Goal: Transaction & Acquisition: Purchase product/service

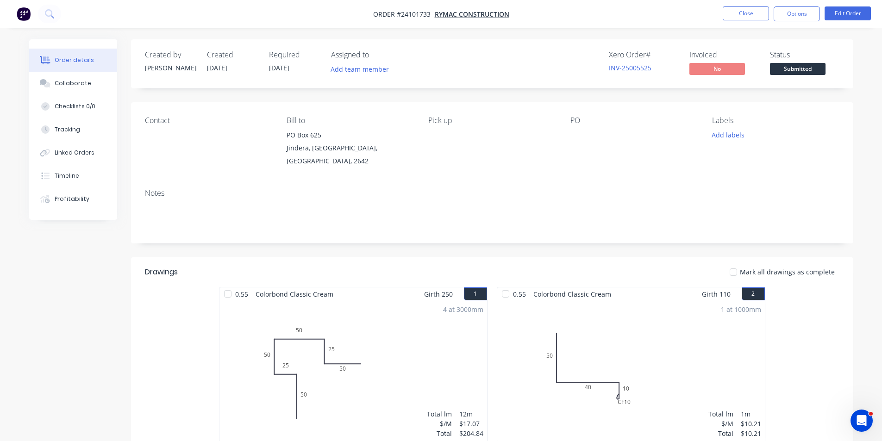
click at [29, 14] on img "button" at bounding box center [24, 14] width 14 height 14
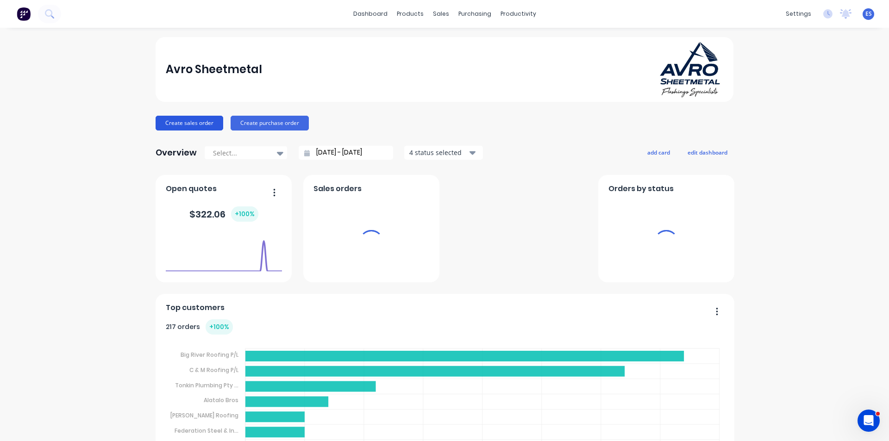
click at [206, 121] on button "Create sales order" at bounding box center [190, 123] width 68 height 15
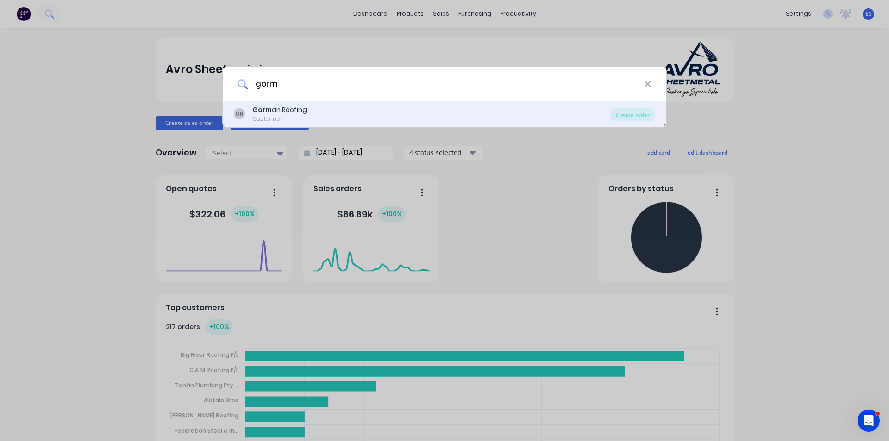
type input "gorm"
click at [282, 107] on div "Gorm an Roofing" at bounding box center [279, 110] width 55 height 10
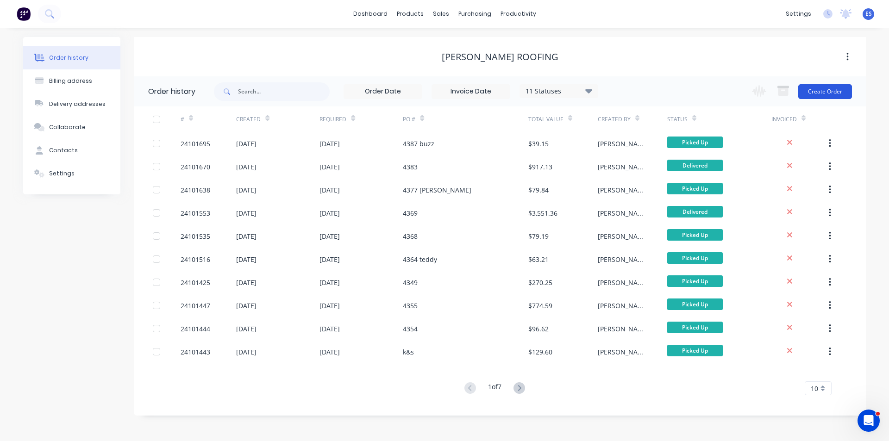
click at [835, 98] on button "Create Order" at bounding box center [825, 91] width 54 height 15
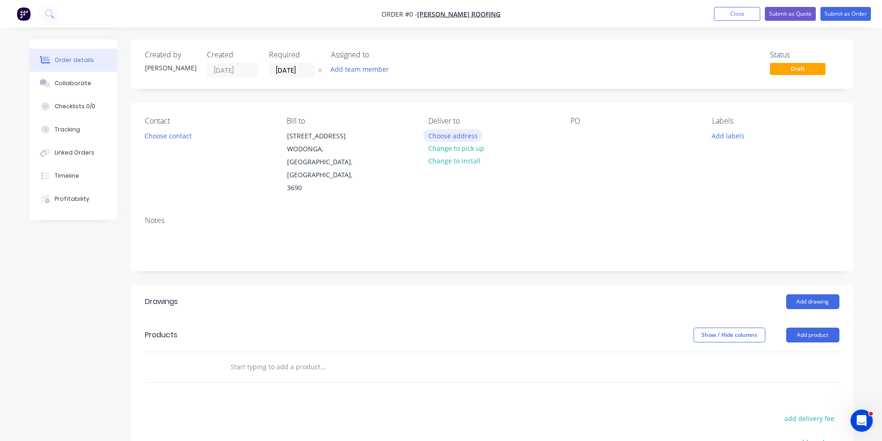
click at [441, 134] on button "Choose address" at bounding box center [452, 135] width 59 height 12
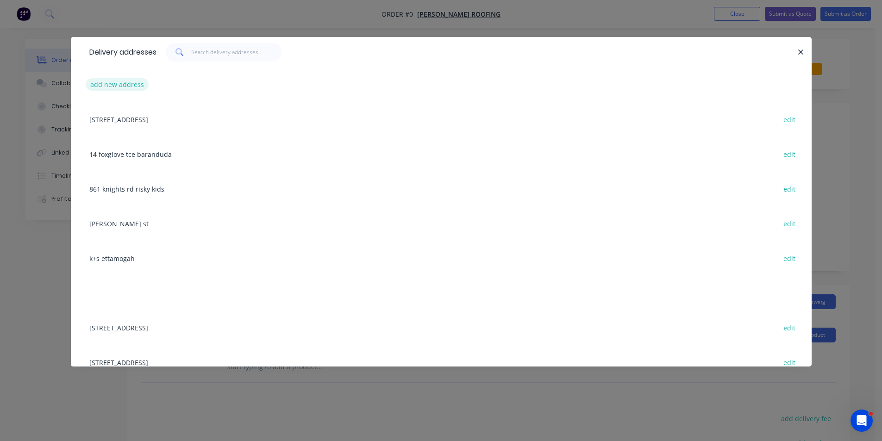
click at [131, 90] on button "add new address" at bounding box center [117, 84] width 63 height 12
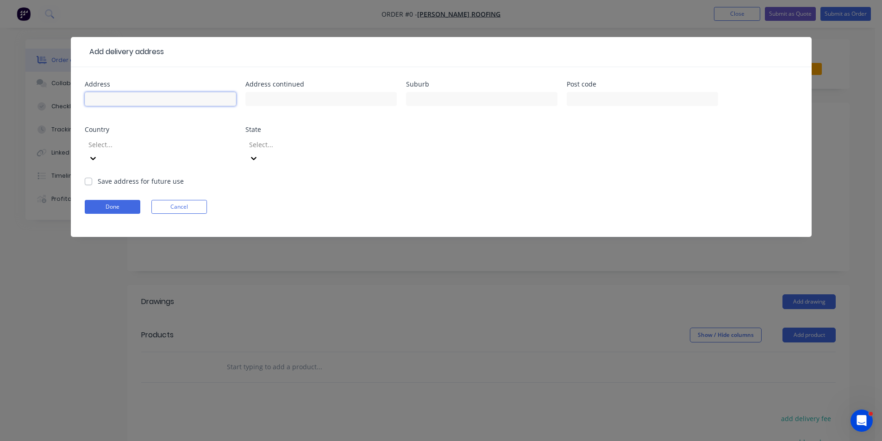
click at [136, 99] on input "text" at bounding box center [160, 99] width 151 height 14
type input "shitfarm"
click at [98, 176] on label "Save address for future use" at bounding box center [141, 181] width 86 height 10
click at [91, 176] on input "Save address for future use" at bounding box center [88, 180] width 7 height 9
checkbox input "true"
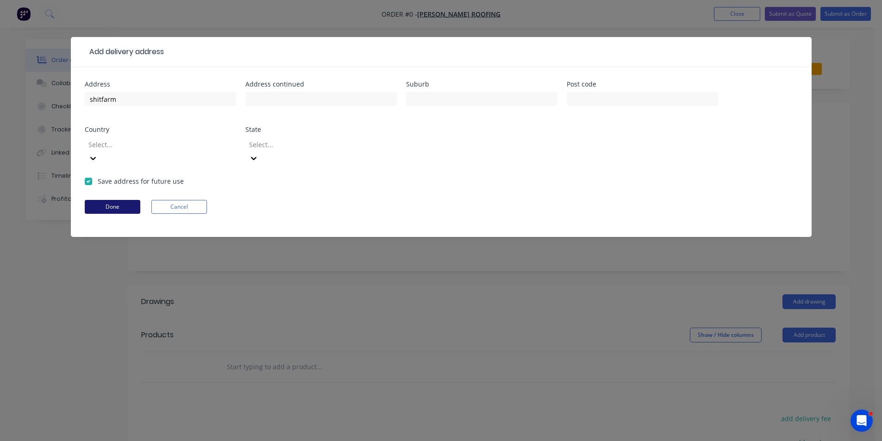
click at [107, 200] on button "Done" at bounding box center [113, 207] width 56 height 14
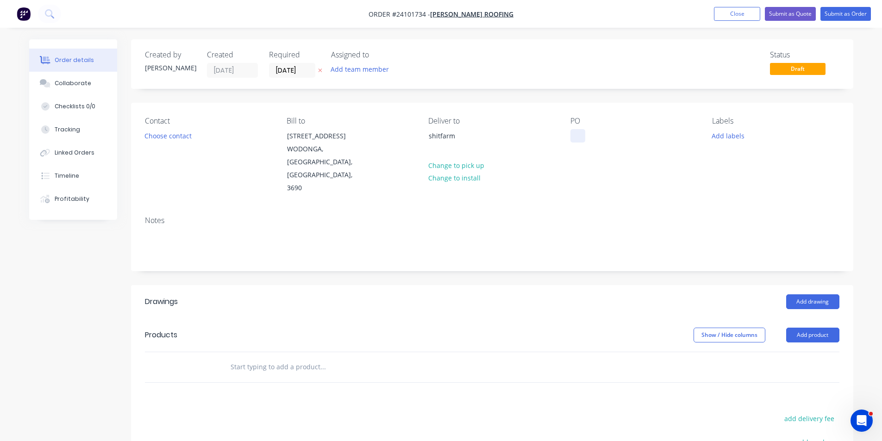
click at [571, 133] on div at bounding box center [577, 135] width 15 height 13
click at [800, 294] on button "Add drawing" at bounding box center [812, 301] width 53 height 15
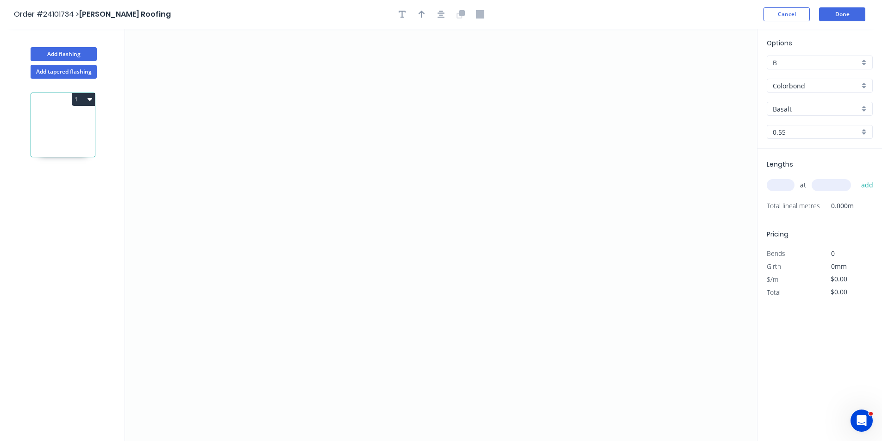
click at [793, 112] on input "Basalt" at bounding box center [816, 109] width 87 height 10
click at [797, 127] on div "Pale Eucalypt" at bounding box center [819, 127] width 105 height 16
type input "Pale Eucalypt"
click at [562, 171] on icon "0" at bounding box center [441, 235] width 632 height 412
click at [532, 139] on icon "0" at bounding box center [441, 235] width 632 height 412
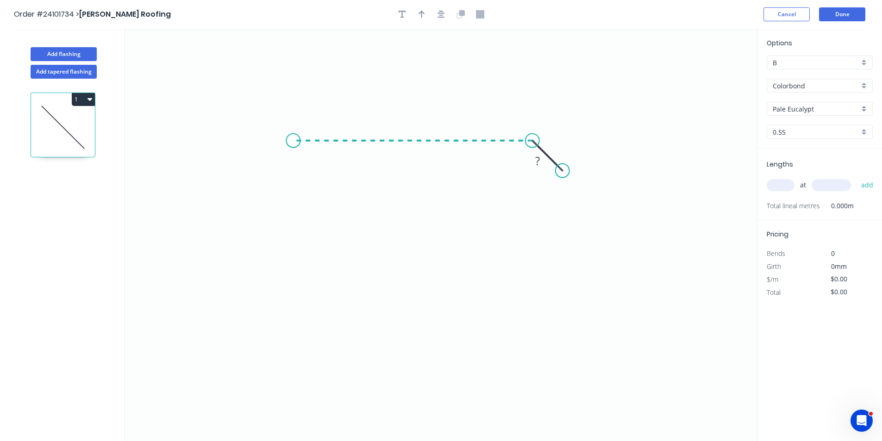
click at [293, 137] on icon "0 ?" at bounding box center [441, 235] width 632 height 412
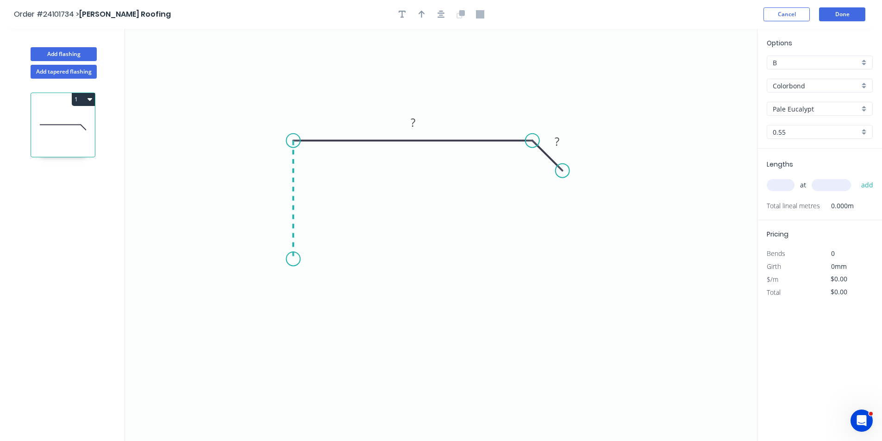
click at [288, 259] on icon "0 ? ?" at bounding box center [441, 235] width 632 height 412
click at [375, 266] on icon "0 ? ? ?" at bounding box center [441, 235] width 632 height 412
click at [372, 331] on icon "0 ? ? ? ?" at bounding box center [441, 235] width 632 height 412
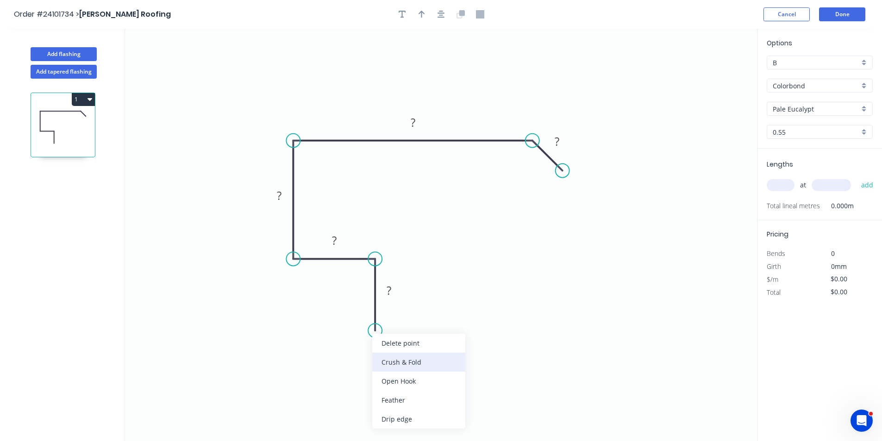
click at [390, 358] on div "Crush & Fold" at bounding box center [418, 362] width 93 height 19
click at [386, 294] on rect at bounding box center [389, 291] width 19 height 13
click at [338, 244] on rect at bounding box center [334, 241] width 19 height 13
click at [281, 198] on tspan "?" at bounding box center [279, 195] width 5 height 15
click at [416, 125] on rect at bounding box center [413, 123] width 19 height 13
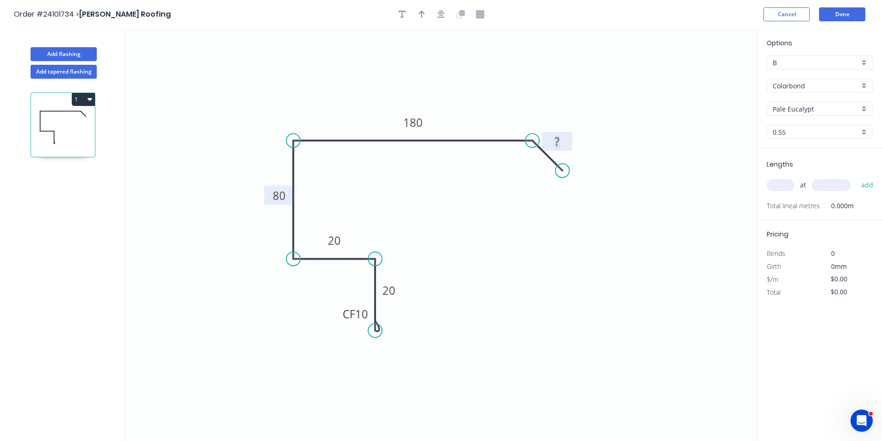
click at [561, 144] on rect at bounding box center [557, 142] width 19 height 13
click at [781, 184] on input "text" at bounding box center [781, 185] width 28 height 12
type input "$15.97"
type input "1"
click at [825, 181] on input "text" at bounding box center [831, 185] width 39 height 12
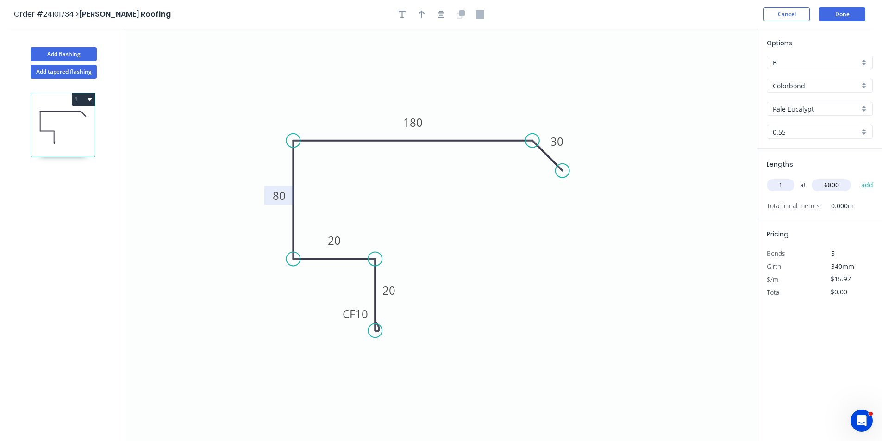
type input "6800"
click at [856, 177] on button "add" at bounding box center [867, 185] width 22 height 16
type input "$108.60"
click at [844, 17] on button "Done" at bounding box center [842, 14] width 46 height 14
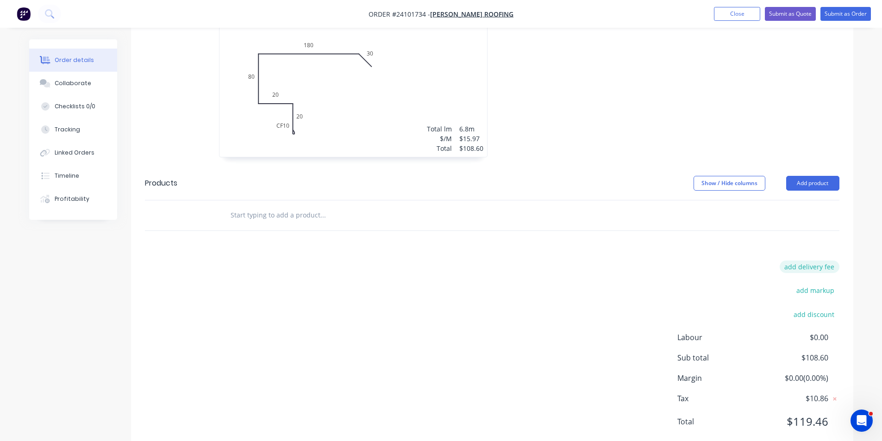
click at [812, 261] on button "add delivery fee" at bounding box center [810, 267] width 60 height 12
type input "50"
click input "submit" at bounding box center [0, 0] width 0 height 0
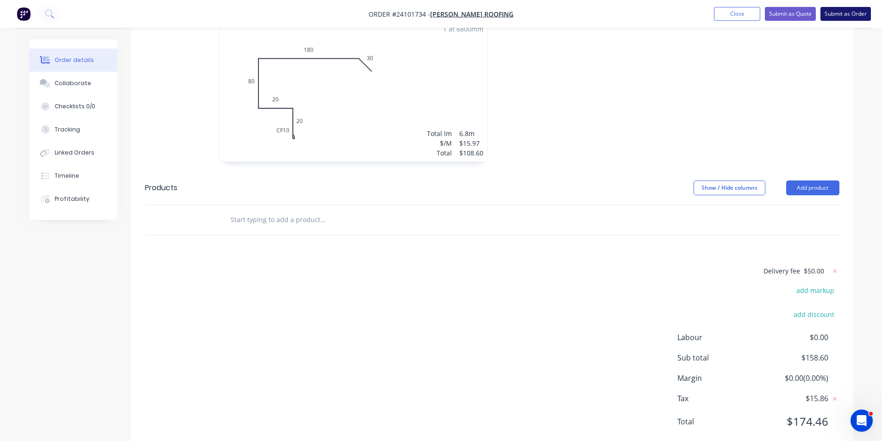
click at [850, 10] on button "Submit as Order" at bounding box center [845, 14] width 50 height 14
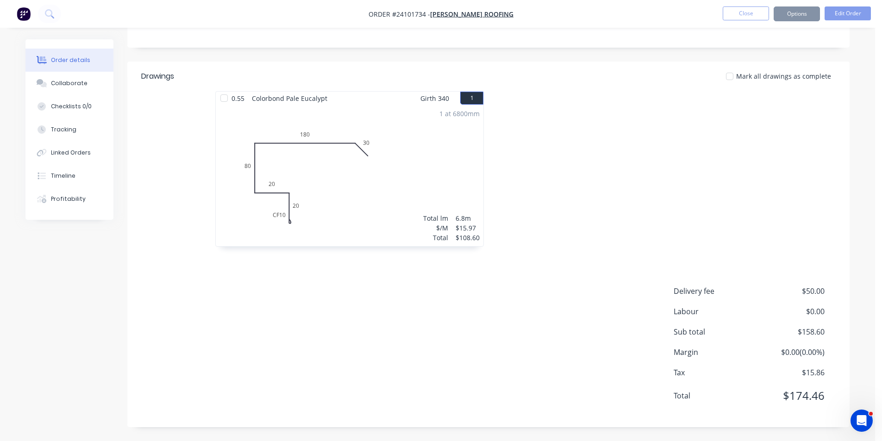
scroll to position [0, 0]
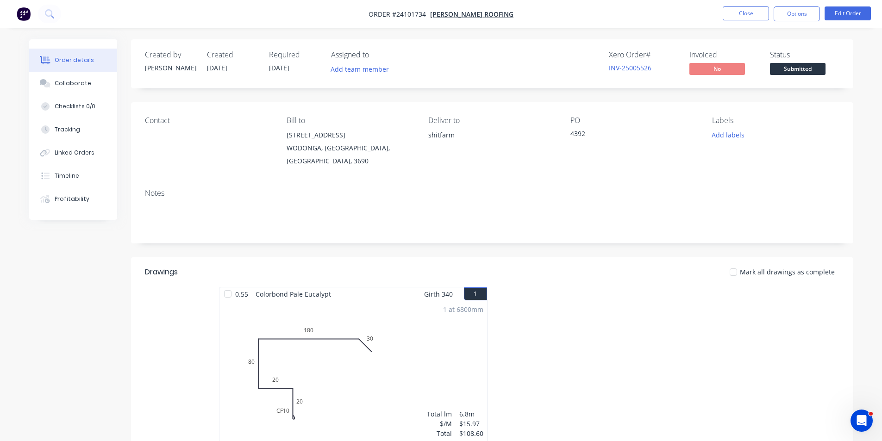
click at [18, 18] on img "button" at bounding box center [24, 14] width 14 height 14
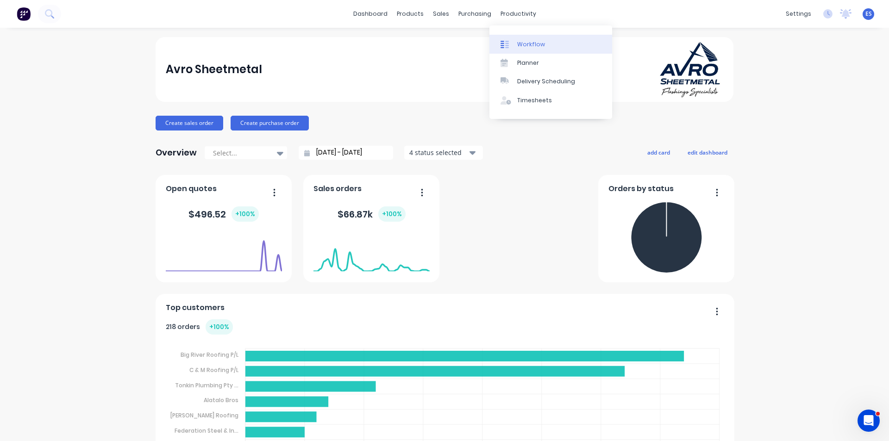
click at [523, 49] on link "Workflow" at bounding box center [550, 44] width 123 height 19
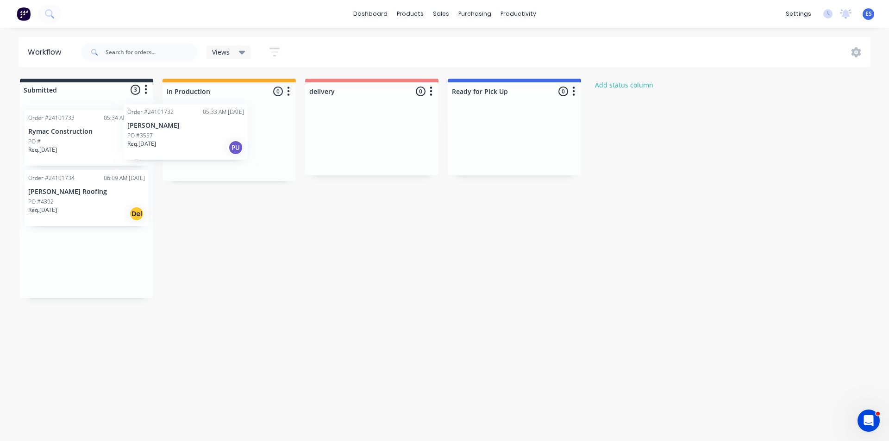
drag, startPoint x: 84, startPoint y: 141, endPoint x: 192, endPoint y: 135, distance: 108.0
click at [192, 135] on div "Submitted 3 Status colour #273444 hex #273444 Save Cancel Summaries Total order…" at bounding box center [429, 188] width 873 height 219
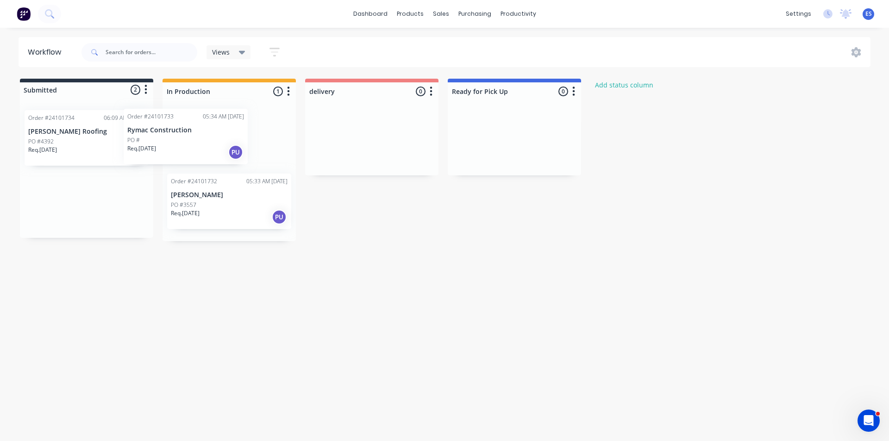
drag, startPoint x: 62, startPoint y: 151, endPoint x: 174, endPoint y: 149, distance: 111.1
click at [174, 149] on div "Submitted 2 Status colour #273444 hex #273444 Save Cancel Summaries Total order…" at bounding box center [429, 160] width 873 height 162
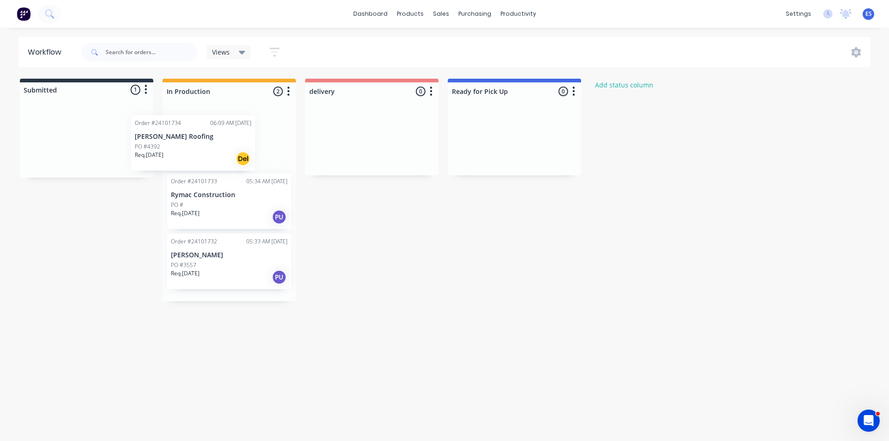
drag, startPoint x: 55, startPoint y: 144, endPoint x: 167, endPoint y: 149, distance: 112.2
click at [167, 149] on div "Submitted 1 Status colour #273444 hex #273444 Save Cancel Summaries Total order…" at bounding box center [429, 190] width 873 height 223
click at [20, 12] on img at bounding box center [24, 14] width 14 height 14
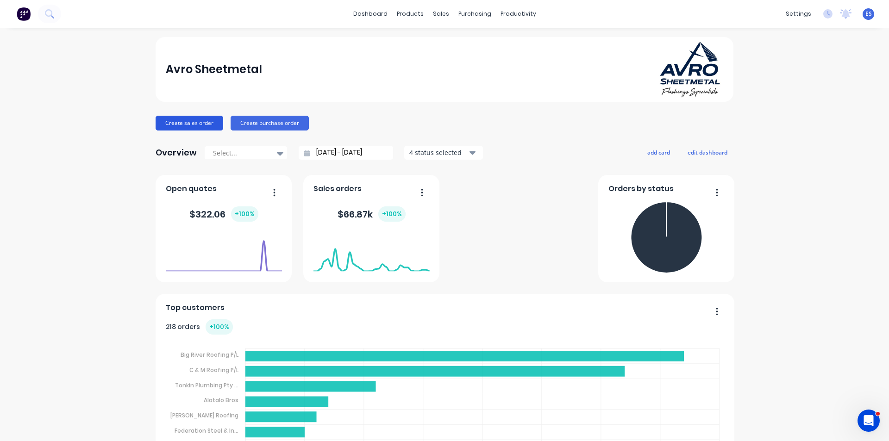
click at [208, 122] on button "Create sales order" at bounding box center [190, 123] width 68 height 15
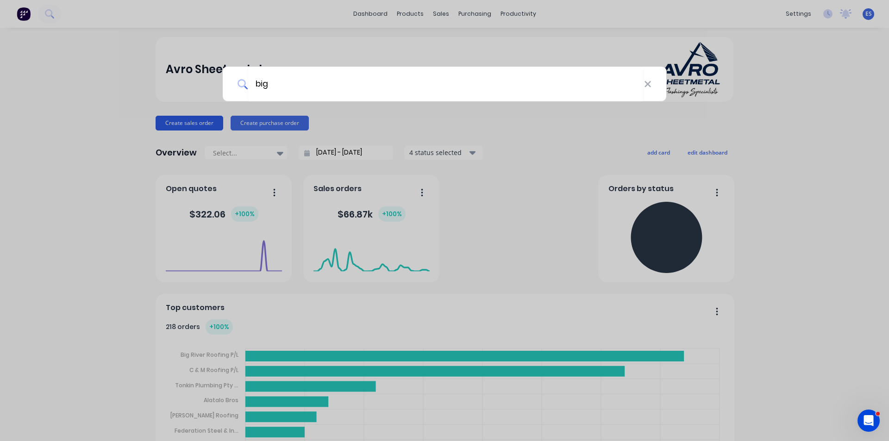
type input "bigr"
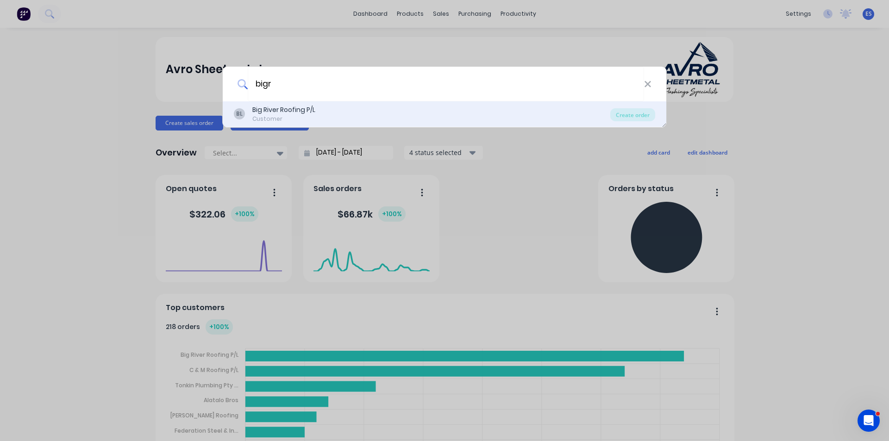
click at [300, 113] on div "Big River Roofing P/L" at bounding box center [283, 110] width 63 height 10
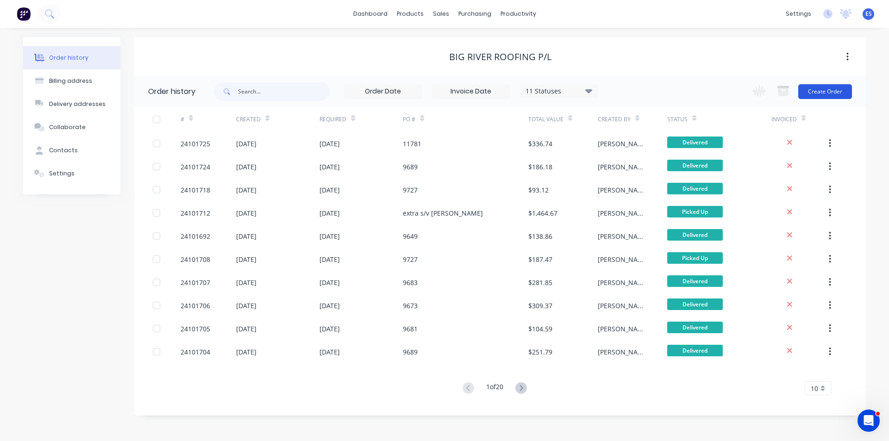
click at [815, 85] on button "Create Order" at bounding box center [825, 91] width 54 height 15
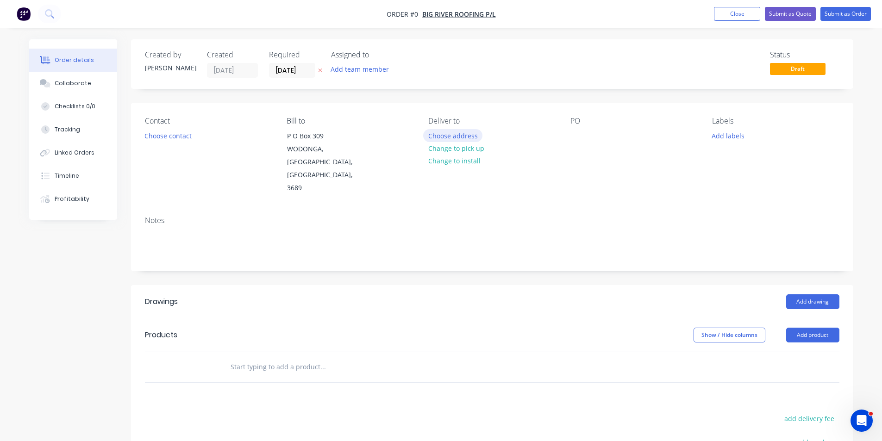
click at [463, 134] on button "Choose address" at bounding box center [452, 135] width 59 height 12
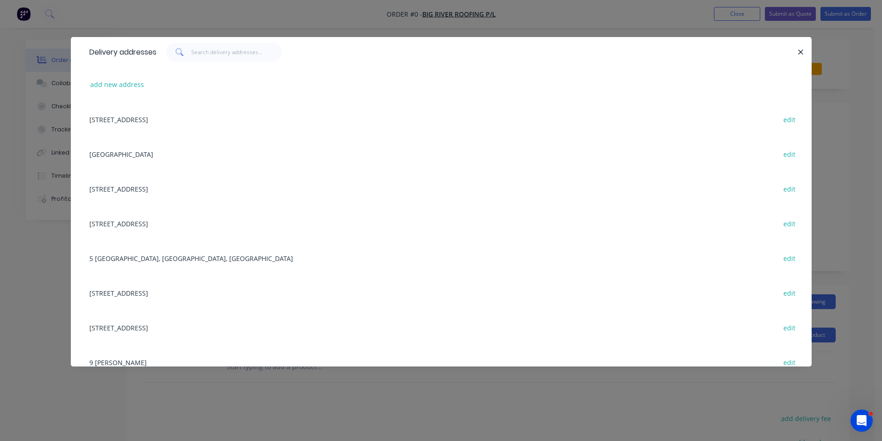
click at [172, 118] on div "[STREET_ADDRESS] edit" at bounding box center [441, 119] width 713 height 35
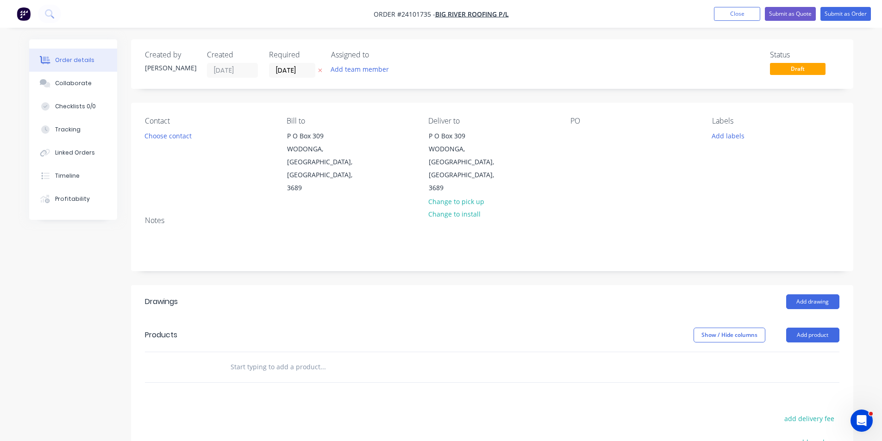
click at [585, 133] on div "PO" at bounding box center [633, 156] width 127 height 78
click at [580, 134] on div at bounding box center [577, 135] width 15 height 13
click at [828, 294] on button "Add drawing" at bounding box center [812, 301] width 53 height 15
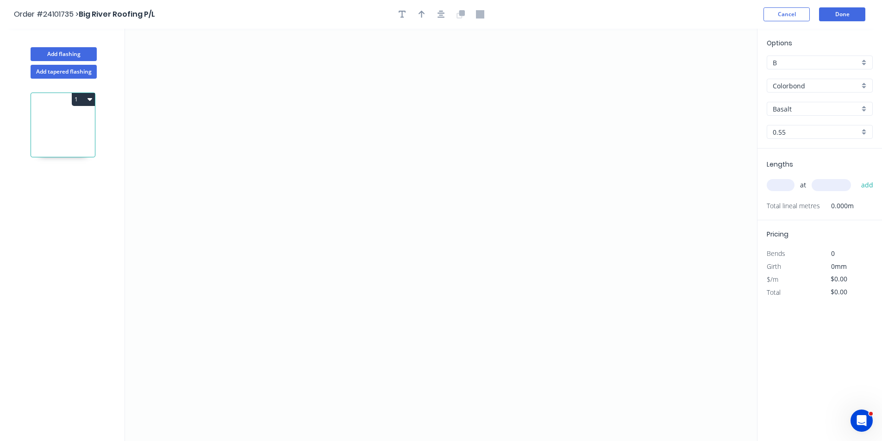
click at [801, 111] on input "Basalt" at bounding box center [816, 109] width 87 height 10
click at [800, 129] on div "Windspray" at bounding box center [819, 127] width 105 height 16
type input "Windspray"
click at [359, 94] on icon "0" at bounding box center [441, 235] width 632 height 412
drag, startPoint x: 356, startPoint y: 192, endPoint x: 408, endPoint y: 200, distance: 52.9
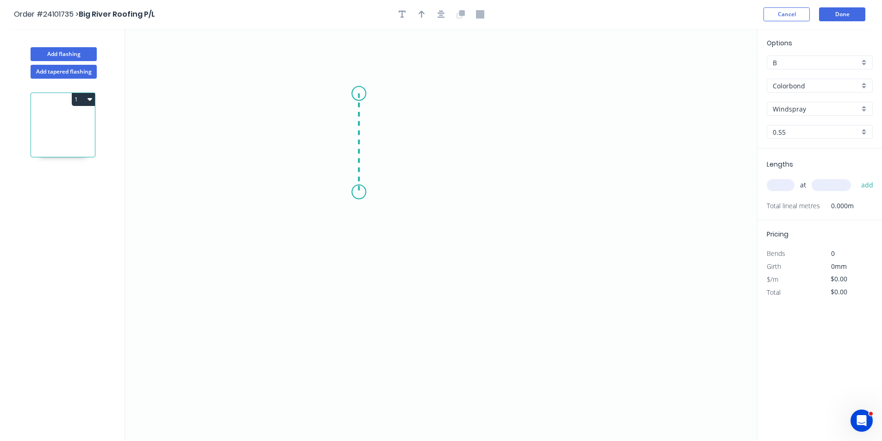
click at [356, 192] on icon "0" at bounding box center [441, 235] width 632 height 412
click at [497, 192] on icon "0 ?" at bounding box center [441, 235] width 632 height 412
click at [447, 195] on icon "0 ? ?" at bounding box center [441, 235] width 632 height 412
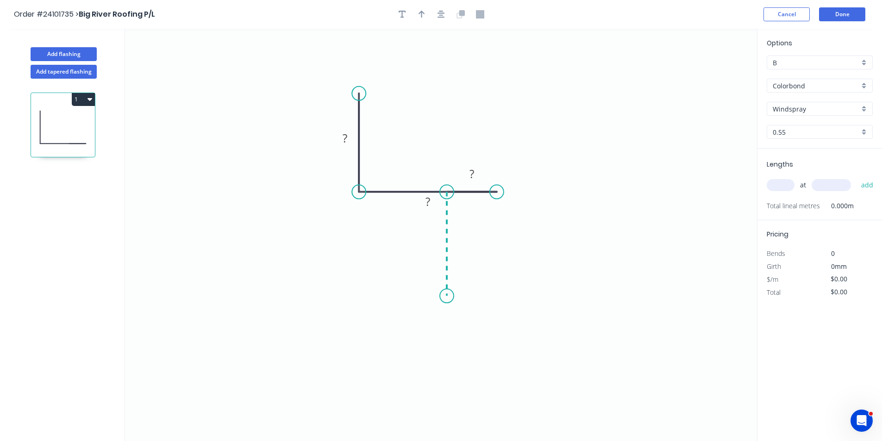
click at [451, 296] on icon "0 ? ? ?" at bounding box center [441, 235] width 632 height 412
click at [431, 312] on icon "0 ? ? ? ?" at bounding box center [441, 235] width 632 height 412
click at [441, 311] on rect at bounding box center [449, 309] width 19 height 13
click at [433, 242] on tspan "?" at bounding box center [433, 239] width 5 height 15
click at [426, 206] on tspan "?" at bounding box center [427, 201] width 5 height 15
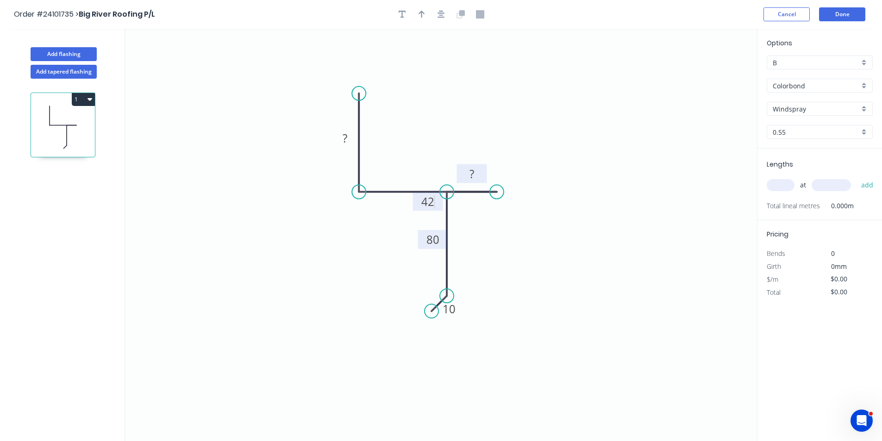
click at [476, 170] on rect at bounding box center [471, 174] width 19 height 13
drag, startPoint x: 483, startPoint y: 167, endPoint x: 488, endPoint y: 204, distance: 37.5
click at [488, 204] on rect at bounding box center [477, 210] width 30 height 19
click at [419, 196] on rect at bounding box center [428, 202] width 19 height 13
drag, startPoint x: 418, startPoint y: 202, endPoint x: 421, endPoint y: 176, distance: 26.2
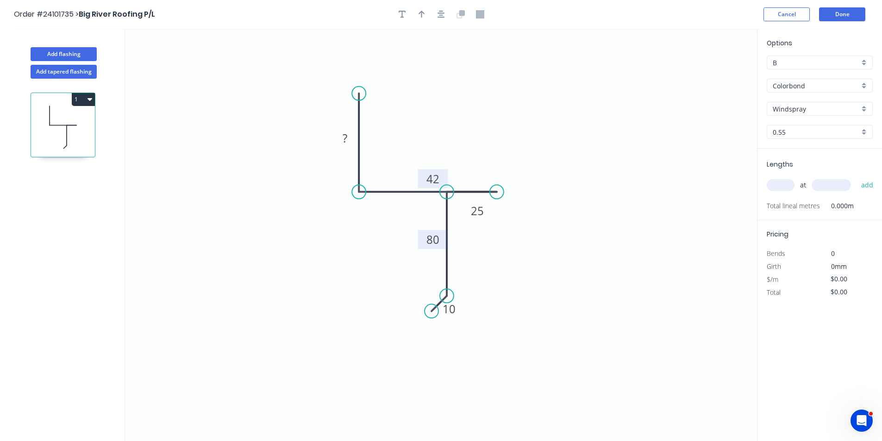
click at [421, 176] on rect at bounding box center [433, 178] width 30 height 19
click at [352, 138] on rect at bounding box center [345, 138] width 19 height 13
click at [769, 188] on input "text" at bounding box center [781, 185] width 28 height 12
type input "$13.69"
type input "2"
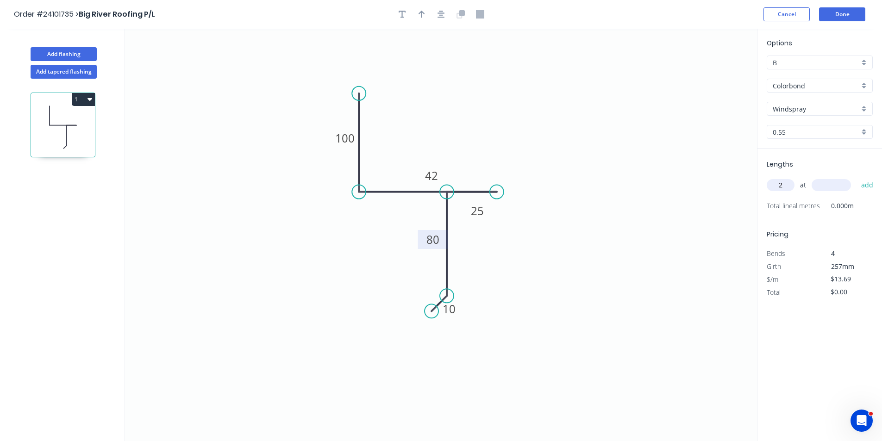
click at [831, 184] on input "text" at bounding box center [831, 185] width 39 height 12
type input "4000"
click at [856, 177] on button "add" at bounding box center [867, 185] width 22 height 16
type input "$109.52"
type input "2"
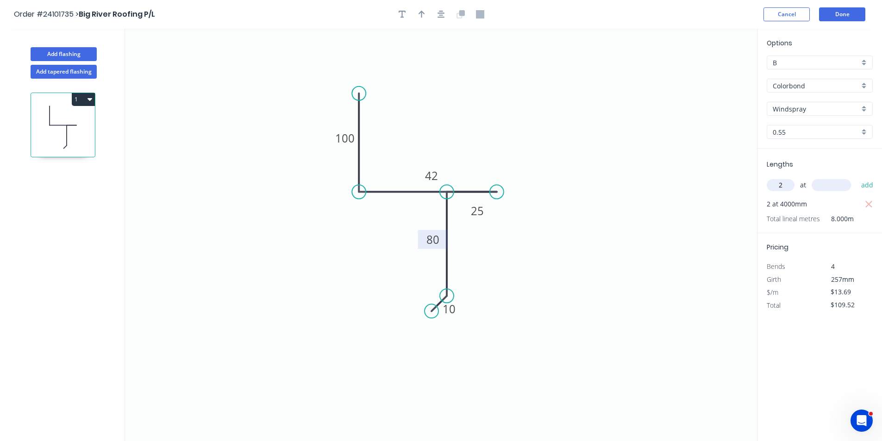
click at [831, 184] on input "text" at bounding box center [831, 185] width 39 height 12
type input "6000"
click at [856, 177] on button "add" at bounding box center [867, 185] width 22 height 16
type input "$273.80"
click at [65, 56] on button "Add flashing" at bounding box center [64, 54] width 66 height 14
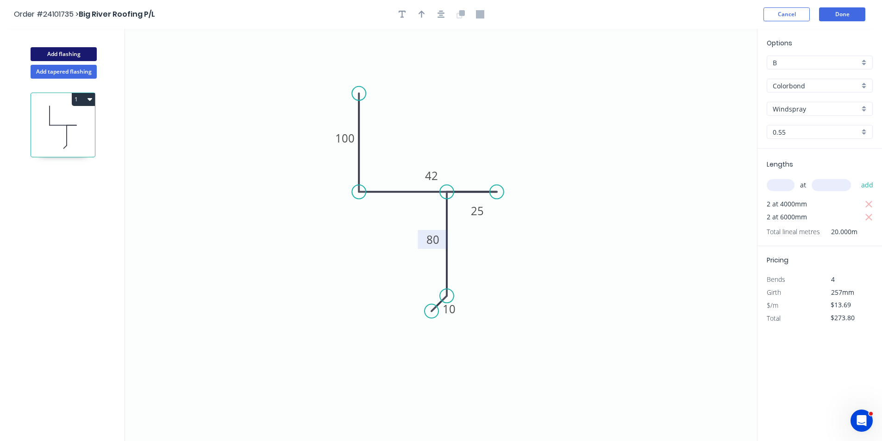
type input "$0.00"
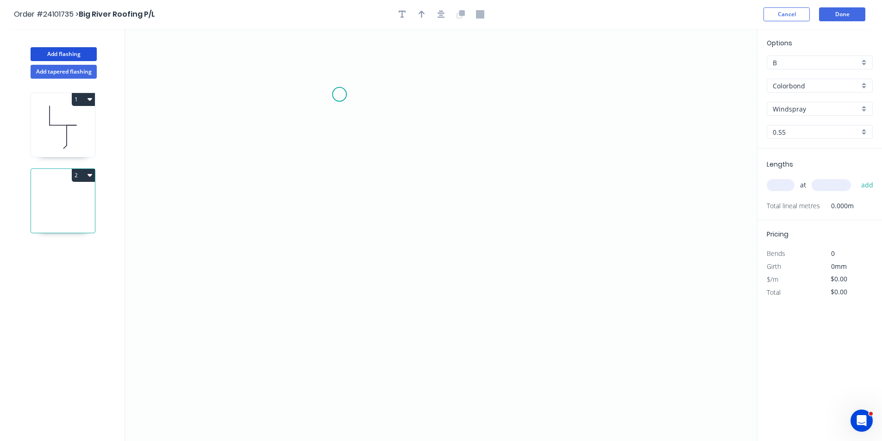
click at [339, 94] on icon "0" at bounding box center [441, 235] width 632 height 412
click at [341, 179] on icon "0" at bounding box center [441, 235] width 632 height 412
click at [548, 178] on icon "0 ?" at bounding box center [441, 235] width 632 height 412
click at [531, 164] on icon at bounding box center [539, 171] width 17 height 14
click at [531, 164] on circle at bounding box center [532, 164] width 14 height 14
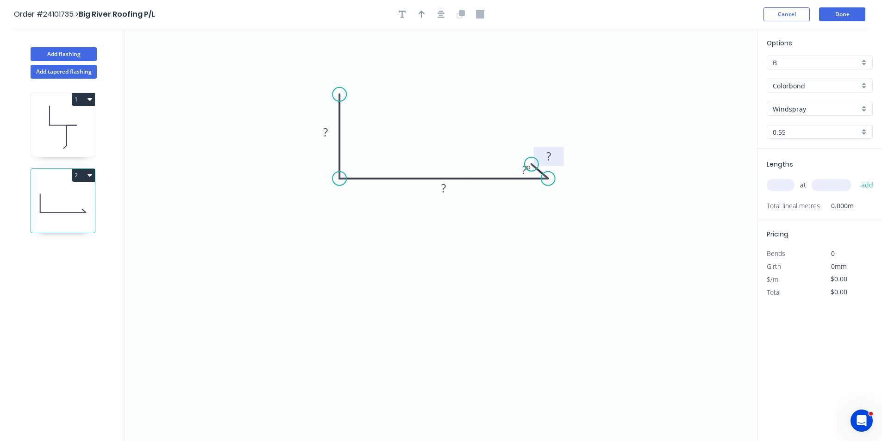
click at [541, 154] on rect at bounding box center [548, 156] width 19 height 13
click at [451, 193] on rect at bounding box center [444, 188] width 19 height 13
click at [332, 132] on rect at bounding box center [325, 132] width 19 height 13
click at [784, 179] on div "at add" at bounding box center [821, 185] width 108 height 16
type input "$9.13"
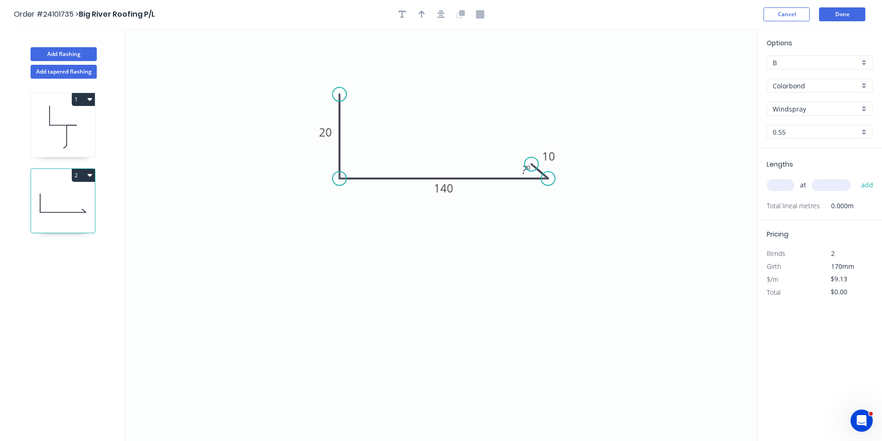
click at [788, 182] on input "text" at bounding box center [781, 185] width 28 height 12
type input "1"
click at [823, 188] on input "text" at bounding box center [831, 185] width 39 height 12
type input "2000"
click at [856, 177] on button "add" at bounding box center [867, 185] width 22 height 16
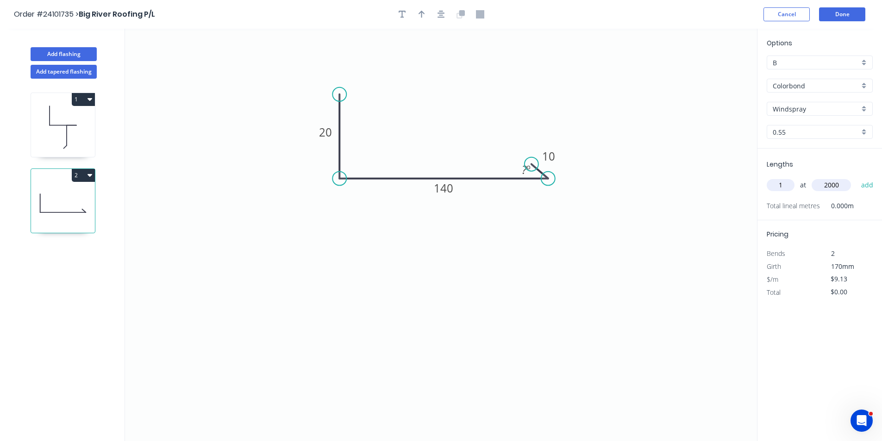
type input "$18.26"
click at [53, 53] on button "Add flashing" at bounding box center [64, 54] width 66 height 14
type input "$0.00"
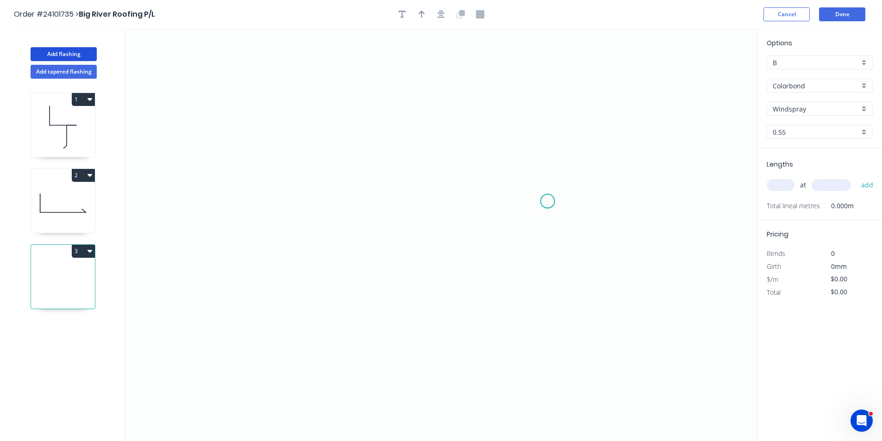
click at [547, 201] on icon "0" at bounding box center [441, 235] width 632 height 412
click at [528, 180] on icon "0" at bounding box center [441, 235] width 632 height 412
click at [352, 186] on icon "0 ?" at bounding box center [441, 235] width 632 height 412
click at [351, 88] on icon "0 ? ?" at bounding box center [441, 235] width 632 height 412
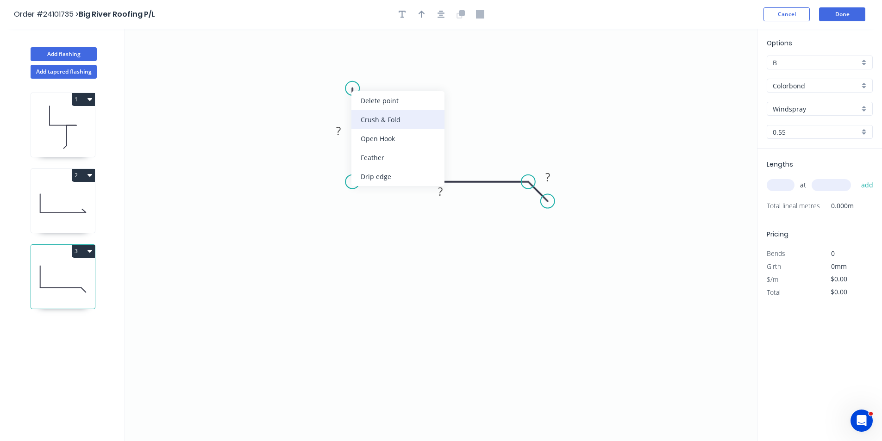
click at [364, 118] on div "Crush & Fold" at bounding box center [397, 119] width 93 height 19
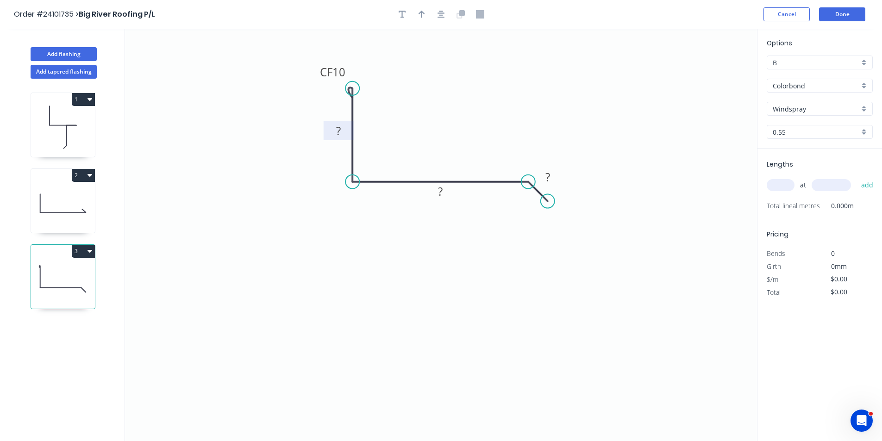
click at [337, 132] on tspan "?" at bounding box center [338, 130] width 5 height 15
click at [446, 194] on rect at bounding box center [440, 192] width 19 height 13
click at [539, 178] on rect at bounding box center [547, 177] width 19 height 13
click at [789, 185] on input "text" at bounding box center [781, 185] width 28 height 12
type input "$8.75"
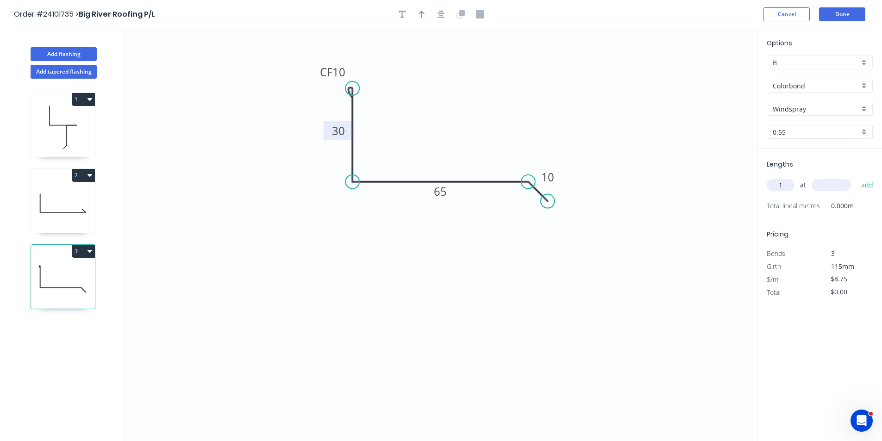
type input "1"
click at [832, 185] on input "text" at bounding box center [831, 185] width 39 height 12
type input "2000"
click at [856, 177] on button "add" at bounding box center [867, 185] width 22 height 16
type input "$17.50"
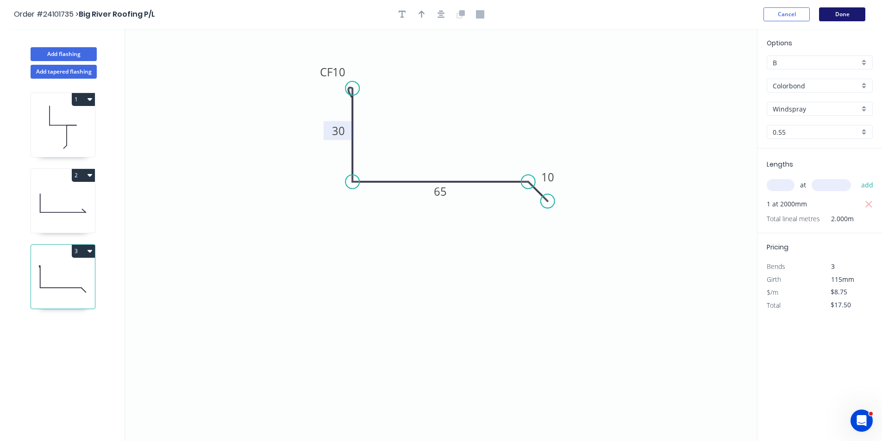
click at [841, 15] on button "Done" at bounding box center [842, 14] width 46 height 14
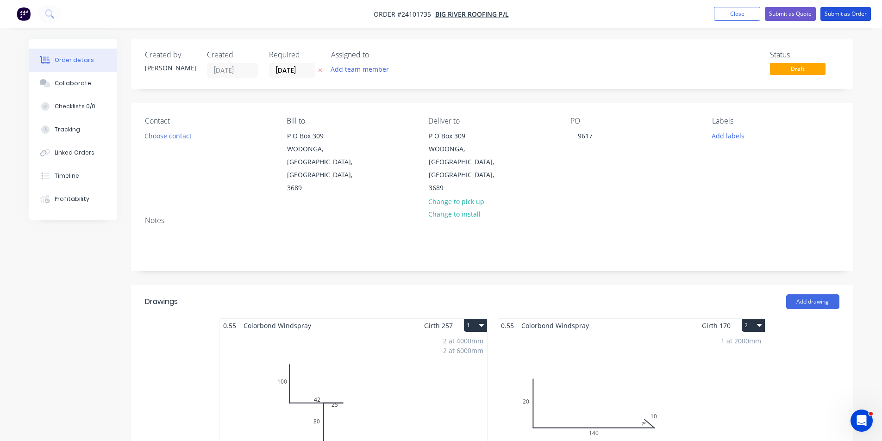
click at [841, 15] on button "Submit as Order" at bounding box center [845, 14] width 50 height 14
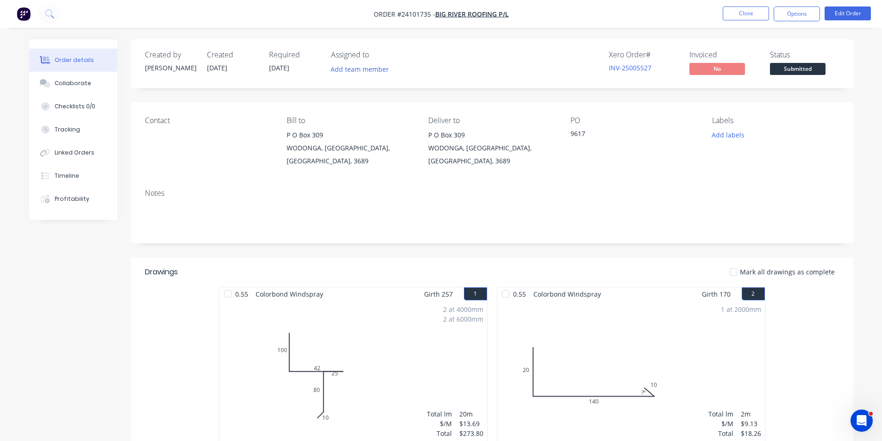
click at [26, 21] on nav "Order #24101735 - Big River Roofing P/L Close Options Edit Order" at bounding box center [441, 14] width 882 height 28
click at [26, 14] on img "button" at bounding box center [24, 14] width 14 height 14
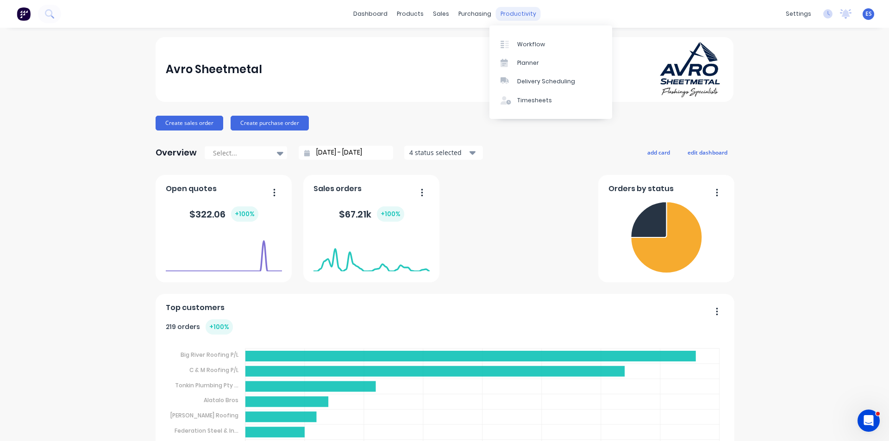
click at [508, 17] on div "productivity" at bounding box center [518, 14] width 45 height 14
click at [530, 50] on link "Workflow" at bounding box center [550, 44] width 123 height 19
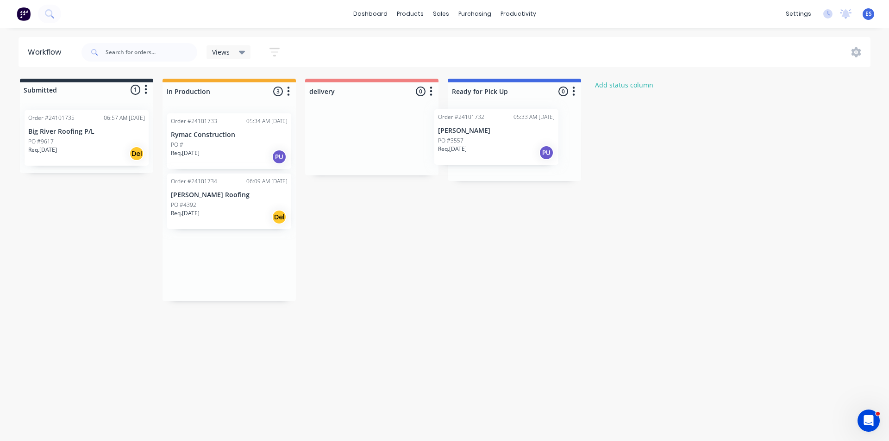
drag, startPoint x: 197, startPoint y: 155, endPoint x: 592, endPoint y: 152, distance: 394.4
click at [592, 152] on div "Submitted 1 Status colour #273444 hex #273444 Save Cancel Summaries Total order…" at bounding box center [429, 190] width 873 height 223
click at [136, 234] on div "Submitted 1 Status colour #273444 hex #273444 Save Cancel Summaries Total order…" at bounding box center [429, 158] width 873 height 158
click at [78, 146] on div "Req. [DATE] Del" at bounding box center [86, 154] width 117 height 16
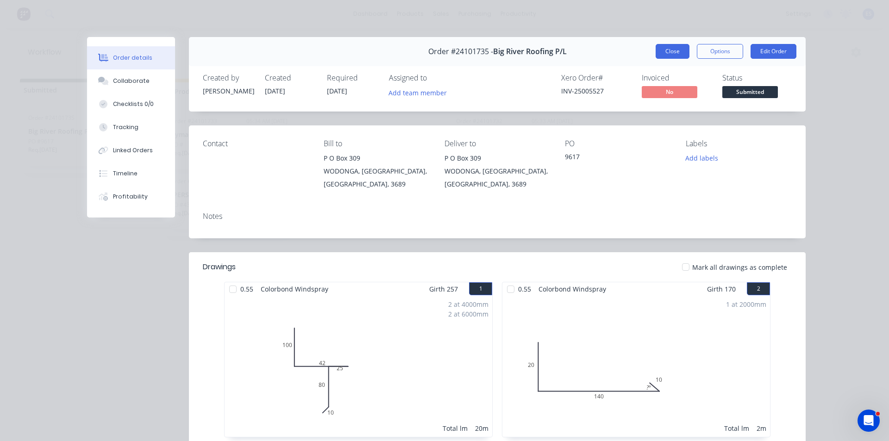
click at [667, 52] on button "Close" at bounding box center [673, 51] width 34 height 15
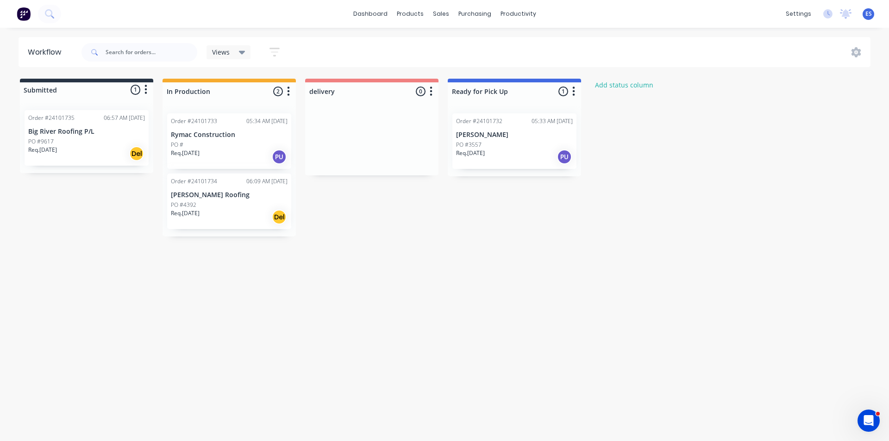
click at [29, 19] on img at bounding box center [24, 14] width 14 height 14
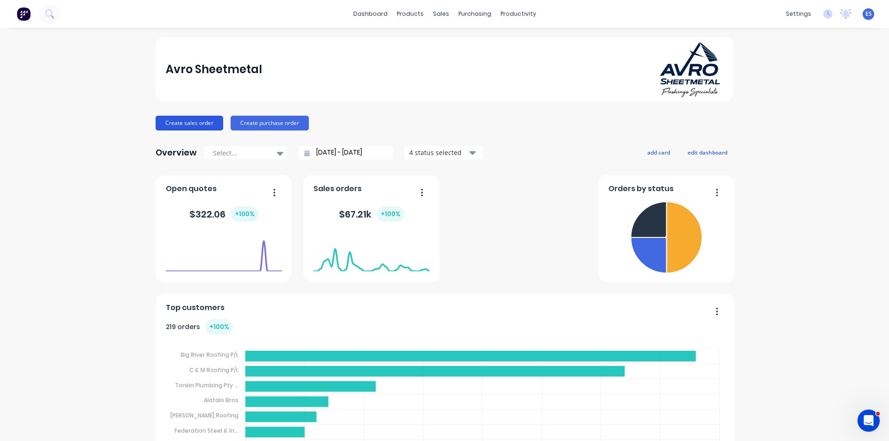
click at [187, 125] on button "Create sales order" at bounding box center [190, 123] width 68 height 15
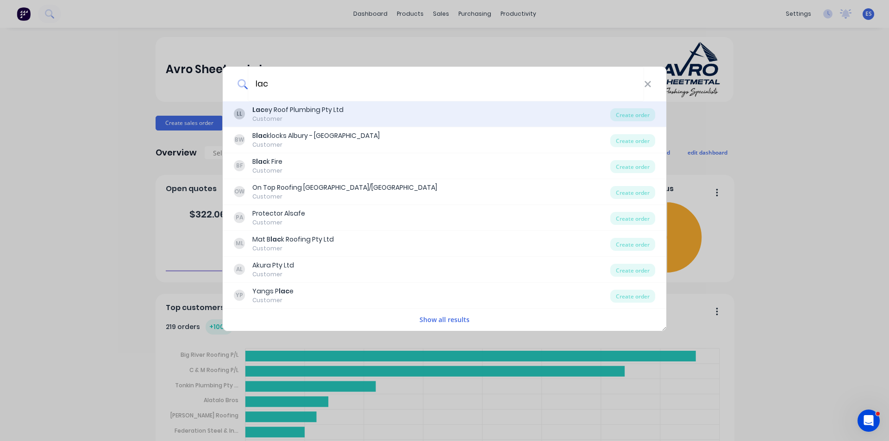
type input "lac"
click at [352, 112] on div "LL Lac ey Roof Plumbing Pty Ltd Customer" at bounding box center [422, 114] width 376 height 18
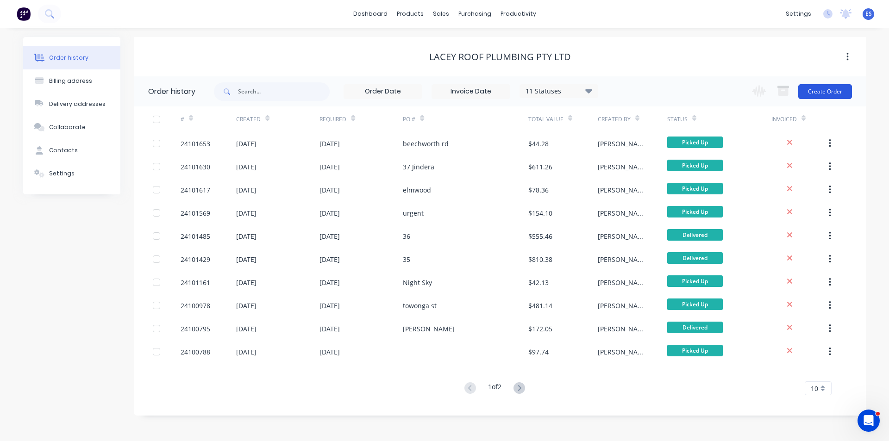
click at [827, 94] on button "Create Order" at bounding box center [825, 91] width 54 height 15
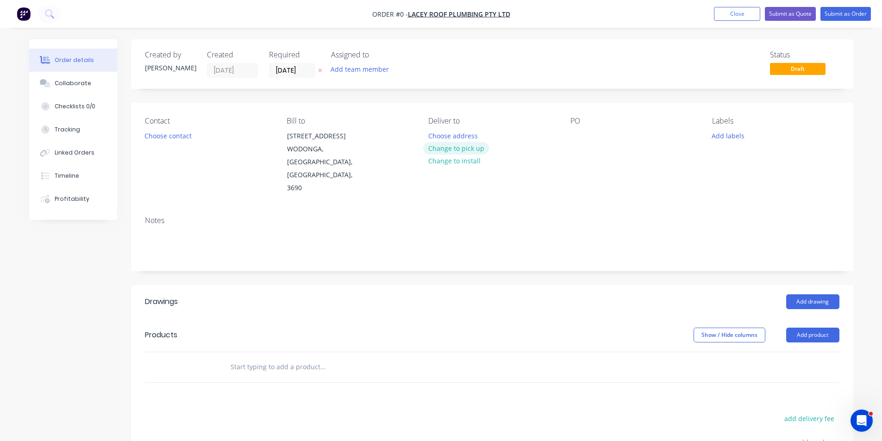
click at [469, 149] on button "Change to pick up" at bounding box center [456, 148] width 66 height 12
drag, startPoint x: 578, startPoint y: 133, endPoint x: 716, endPoint y: 162, distance: 141.5
click at [577, 133] on div at bounding box center [577, 135] width 15 height 13
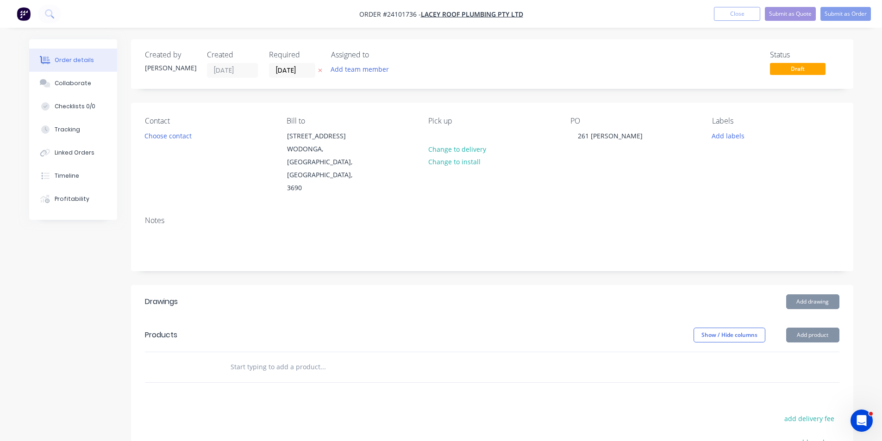
click at [727, 170] on div "Contact Choose contact [PERSON_NAME] to [STREET_ADDRESS] Pick up Change to deli…" at bounding box center [492, 156] width 722 height 106
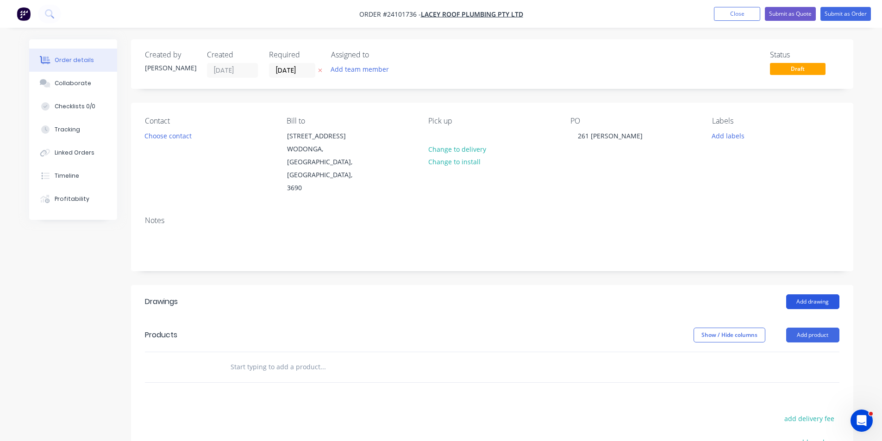
click at [814, 294] on button "Add drawing" at bounding box center [812, 301] width 53 height 15
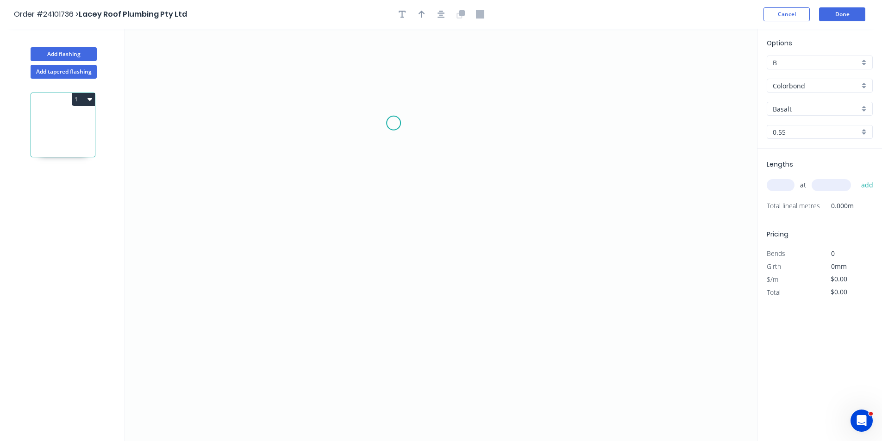
click at [394, 123] on icon "0" at bounding box center [441, 235] width 632 height 412
click at [391, 206] on icon "0" at bounding box center [441, 235] width 632 height 412
click at [372, 225] on icon "0 ?" at bounding box center [441, 235] width 632 height 412
click at [392, 246] on icon "0 ? ?" at bounding box center [441, 235] width 632 height 412
click at [391, 314] on icon "0 ? ? ?" at bounding box center [441, 235] width 632 height 412
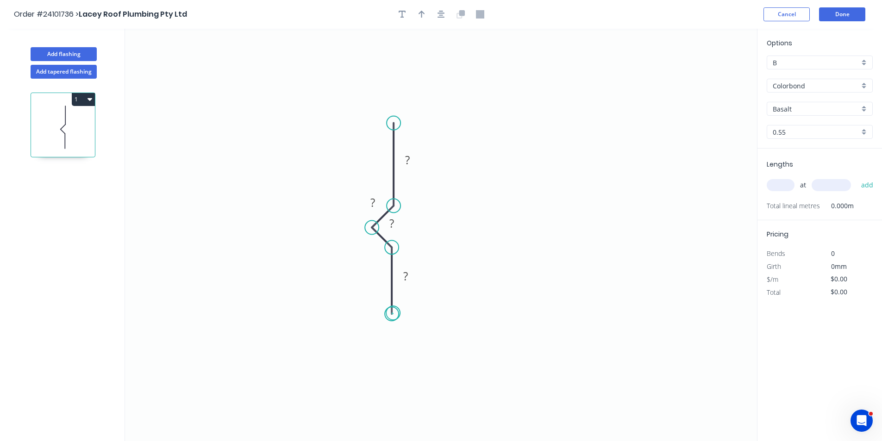
click at [393, 313] on circle at bounding box center [392, 314] width 14 height 14
click at [423, 345] on div "Crush & Fold" at bounding box center [439, 344] width 93 height 19
click at [381, 298] on tspan "10" at bounding box center [378, 297] width 13 height 15
click at [415, 149] on div "Crush & Fold" at bounding box center [440, 152] width 93 height 19
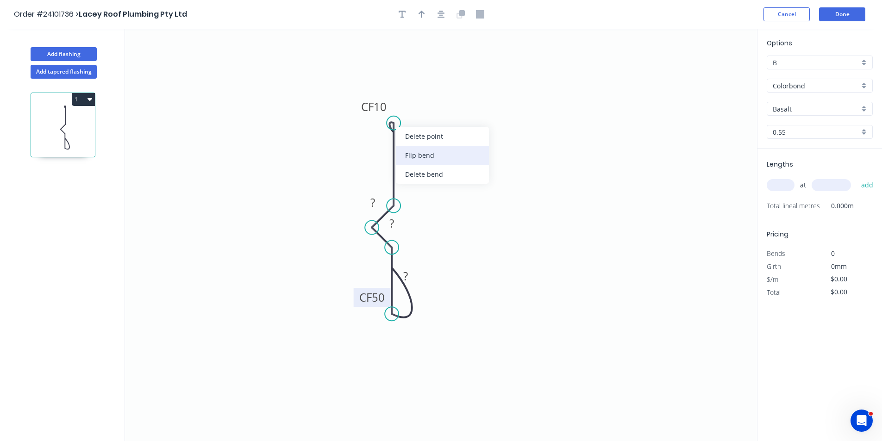
click at [406, 154] on div "Flip bend" at bounding box center [442, 155] width 93 height 19
click at [425, 108] on tspan "10" at bounding box center [419, 106] width 13 height 15
click at [462, 149] on icon "0 CF 50 ? ? ? CF 30 ?" at bounding box center [441, 235] width 632 height 412
click at [410, 163] on tspan "?" at bounding box center [407, 159] width 5 height 15
click at [373, 202] on tspan "?" at bounding box center [372, 202] width 5 height 15
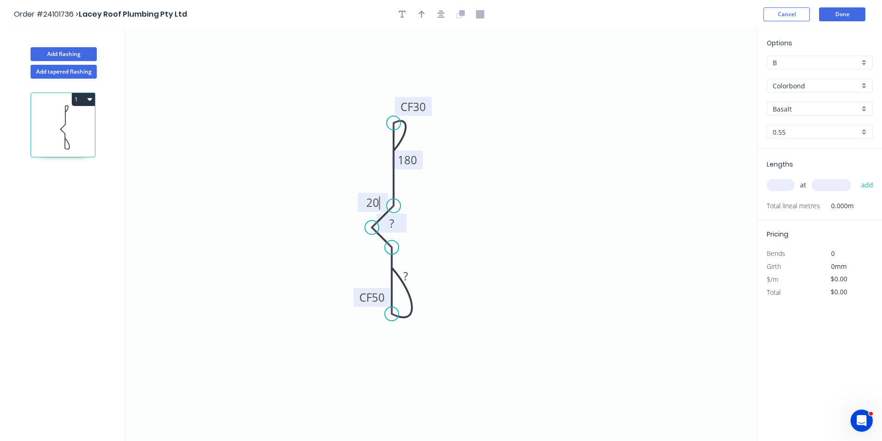
click at [398, 225] on rect at bounding box center [391, 224] width 19 height 13
click at [407, 275] on tspan "?" at bounding box center [405, 276] width 5 height 15
click at [455, 244] on icon "0 CF 50 180 ? 20 CF 30 180" at bounding box center [441, 235] width 632 height 412
click at [390, 225] on tspan "?" at bounding box center [391, 223] width 5 height 15
click at [495, 250] on icon "0 CF 50 180 20 20 CF 30 180" at bounding box center [441, 235] width 632 height 412
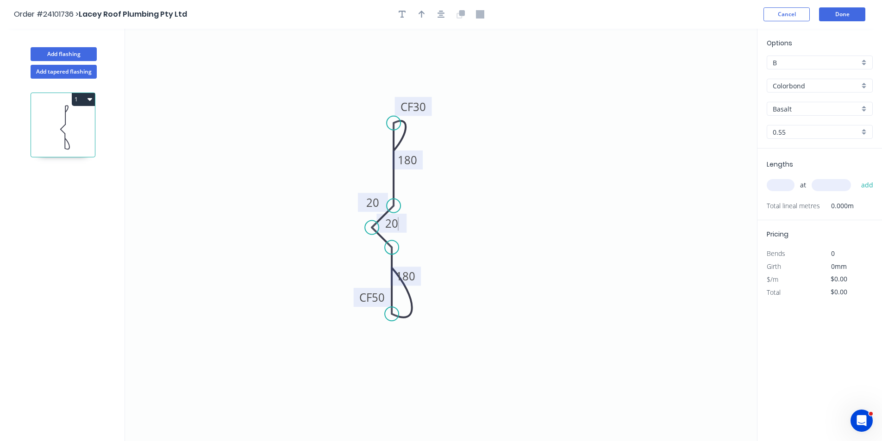
type input "$19.96"
click at [784, 182] on input "text" at bounding box center [781, 185] width 28 height 12
type input "2"
click at [819, 188] on input "text" at bounding box center [831, 185] width 39 height 12
type input "6400"
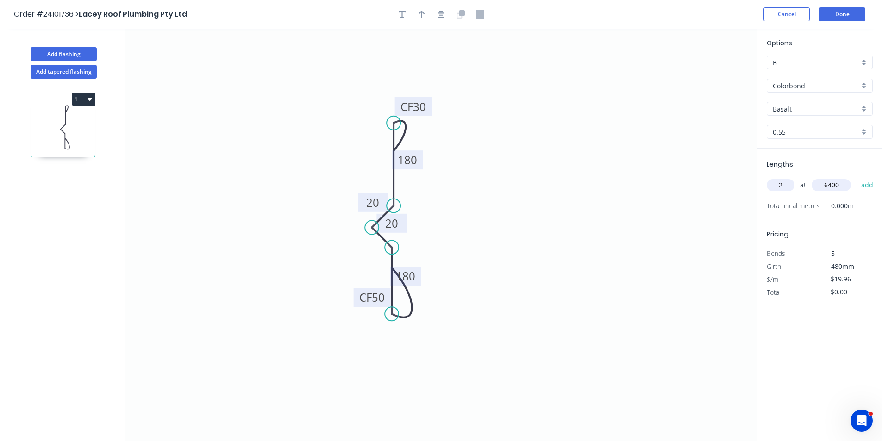
click at [856, 177] on button "add" at bounding box center [867, 185] width 22 height 16
type input "$255.49"
click at [824, 103] on div "Basalt" at bounding box center [820, 109] width 106 height 14
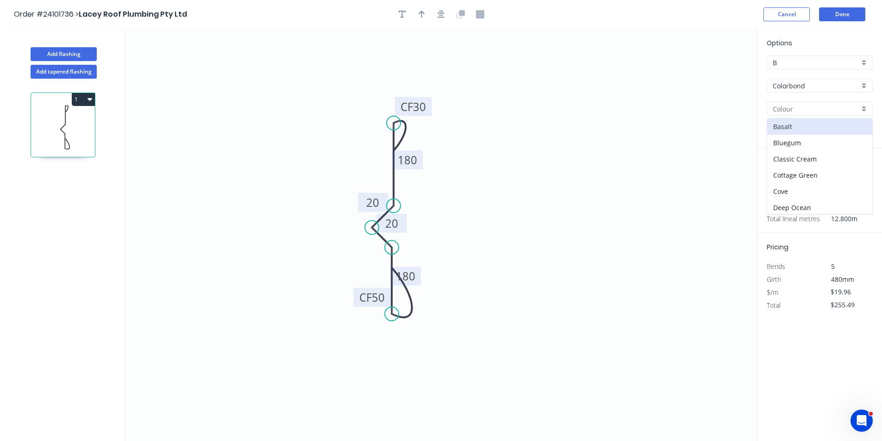
click at [813, 103] on div at bounding box center [820, 109] width 106 height 14
click at [813, 109] on input "text" at bounding box center [816, 109] width 87 height 10
click at [806, 123] on div "Monument" at bounding box center [819, 127] width 105 height 16
type input "Monument"
click at [832, 19] on button "Done" at bounding box center [842, 14] width 46 height 14
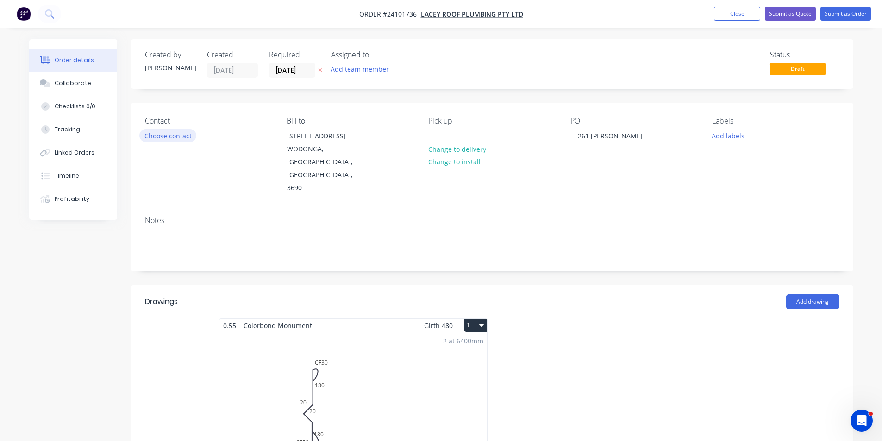
click at [183, 135] on button "Choose contact" at bounding box center [167, 135] width 57 height 12
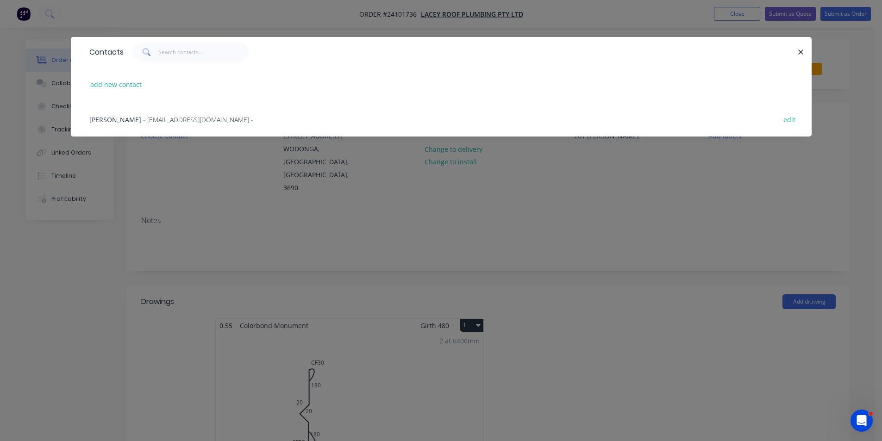
click at [180, 120] on span "- [EMAIL_ADDRESS][DOMAIN_NAME] -" at bounding box center [198, 119] width 110 height 9
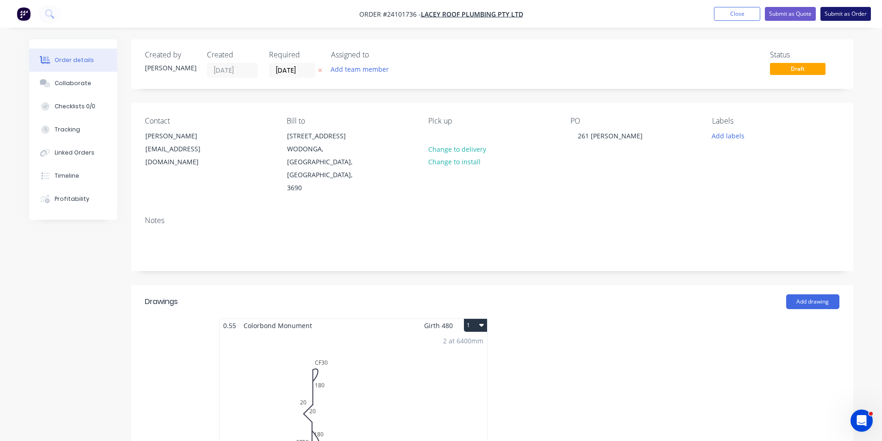
click at [852, 16] on button "Submit as Order" at bounding box center [845, 14] width 50 height 14
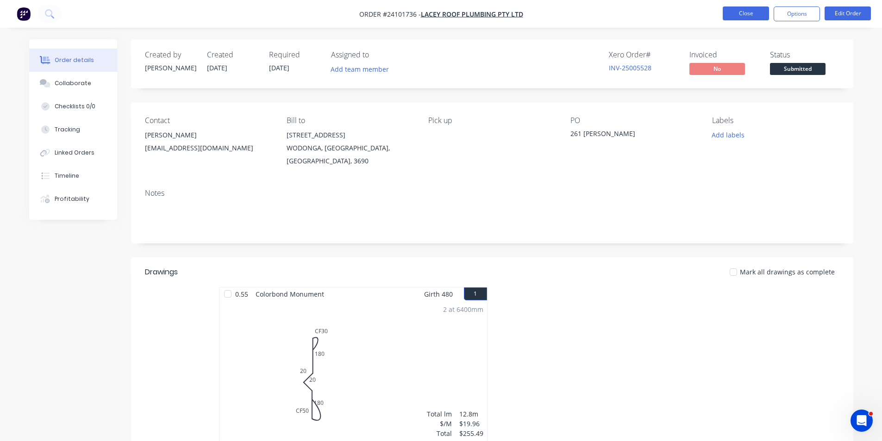
click at [740, 14] on button "Close" at bounding box center [746, 13] width 46 height 14
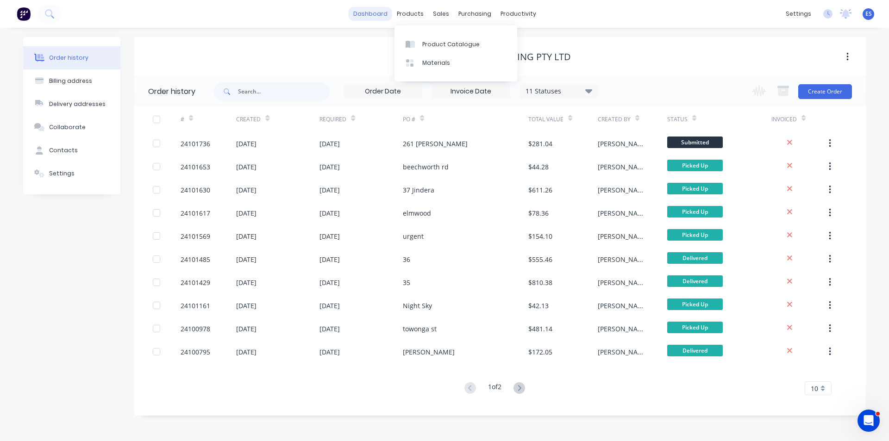
click at [392, 17] on link "dashboard" at bounding box center [371, 14] width 44 height 14
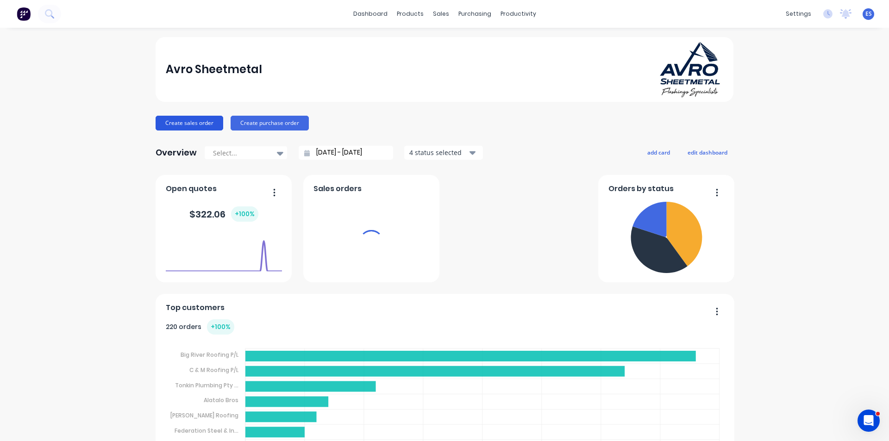
click at [205, 124] on button "Create sales order" at bounding box center [190, 123] width 68 height 15
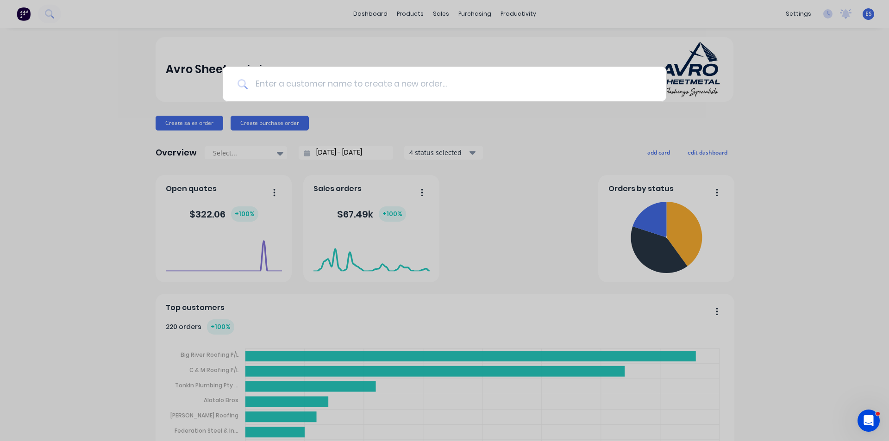
click at [426, 96] on input at bounding box center [450, 84] width 404 height 35
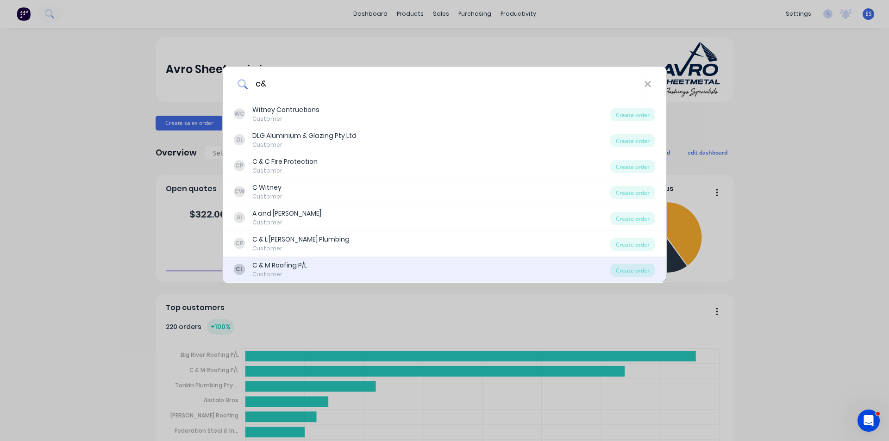
type input "c&"
click at [334, 263] on div "CL C & M Roofing P/L Customer" at bounding box center [422, 270] width 376 height 18
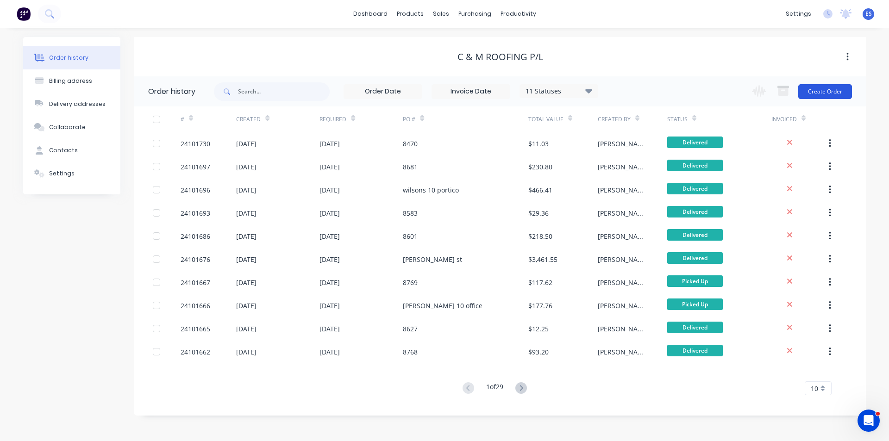
click at [817, 89] on button "Create Order" at bounding box center [825, 91] width 54 height 15
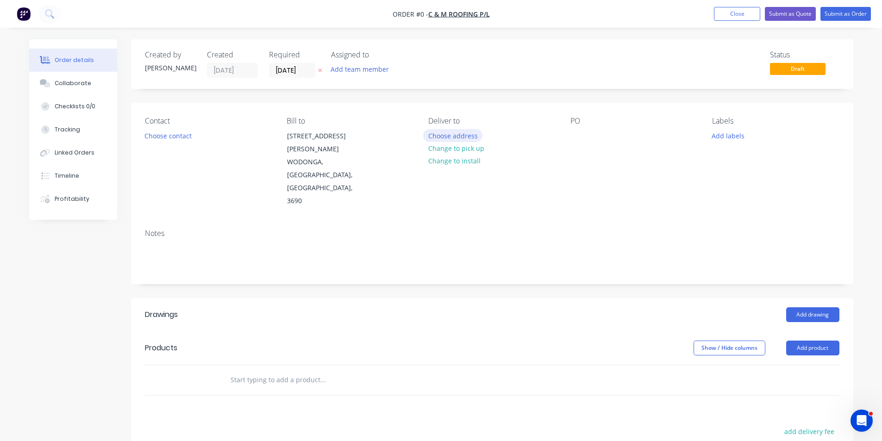
click at [453, 139] on button "Choose address" at bounding box center [452, 135] width 59 height 12
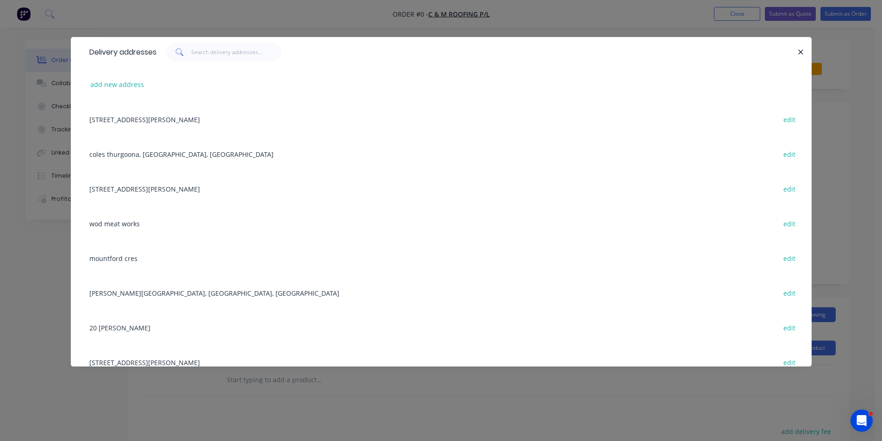
click at [207, 119] on div "[STREET_ADDRESS][PERSON_NAME] edit" at bounding box center [441, 119] width 713 height 35
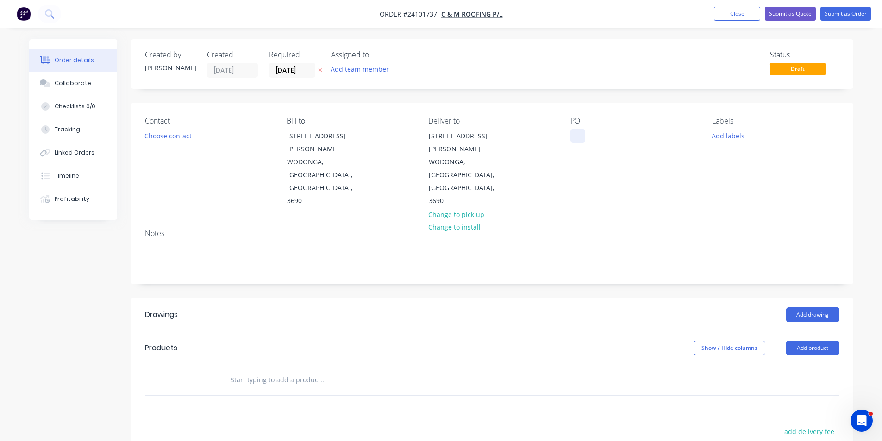
click at [572, 141] on div at bounding box center [577, 135] width 15 height 13
click at [607, 164] on div "PO 8690" at bounding box center [633, 162] width 127 height 91
click at [803, 307] on button "Add drawing" at bounding box center [812, 314] width 53 height 15
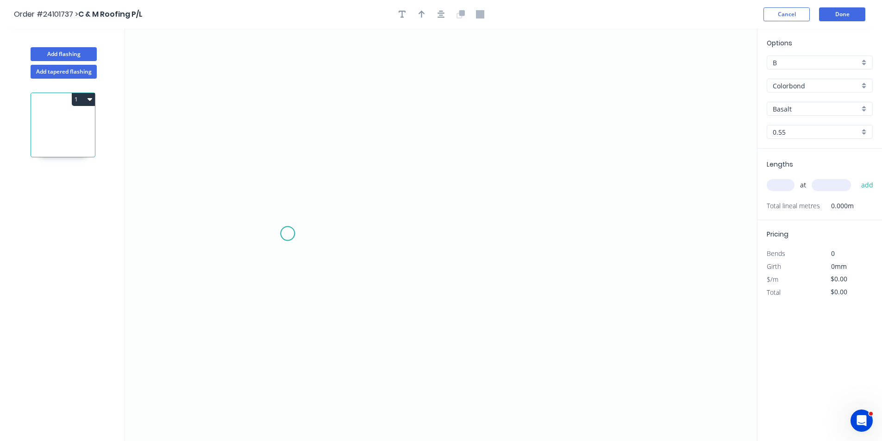
click at [287, 234] on icon "0" at bounding box center [441, 235] width 632 height 412
click at [290, 151] on icon "0" at bounding box center [441, 235] width 632 height 412
click at [449, 148] on icon "0 ?" at bounding box center [441, 235] width 632 height 412
click at [471, 164] on icon "0 ? ?" at bounding box center [441, 235] width 632 height 412
click at [471, 164] on circle at bounding box center [471, 164] width 14 height 14
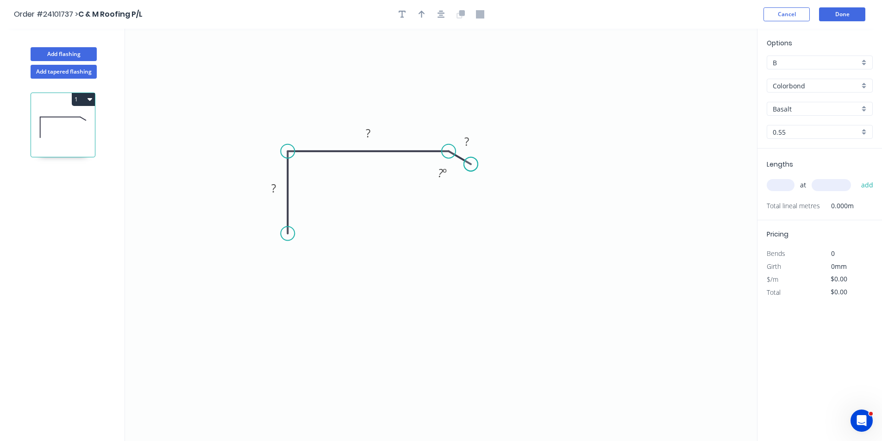
click at [471, 164] on circle at bounding box center [471, 164] width 14 height 14
click at [312, 256] on div "Crush & Fold" at bounding box center [333, 259] width 93 height 19
click at [269, 192] on rect at bounding box center [273, 188] width 19 height 13
click at [365, 136] on rect at bounding box center [368, 133] width 19 height 13
click at [466, 141] on tspan "?" at bounding box center [466, 141] width 5 height 15
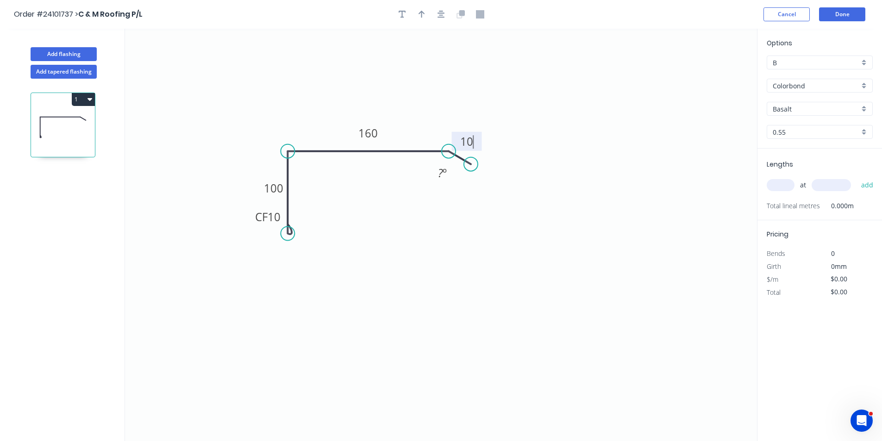
click at [812, 85] on input "Colorbond" at bounding box center [816, 86] width 87 height 10
type input "$12.73"
click at [812, 85] on input "text" at bounding box center [816, 86] width 87 height 10
click at [811, 106] on input "Basalt" at bounding box center [816, 109] width 87 height 10
click at [815, 127] on div "Monument" at bounding box center [819, 127] width 105 height 16
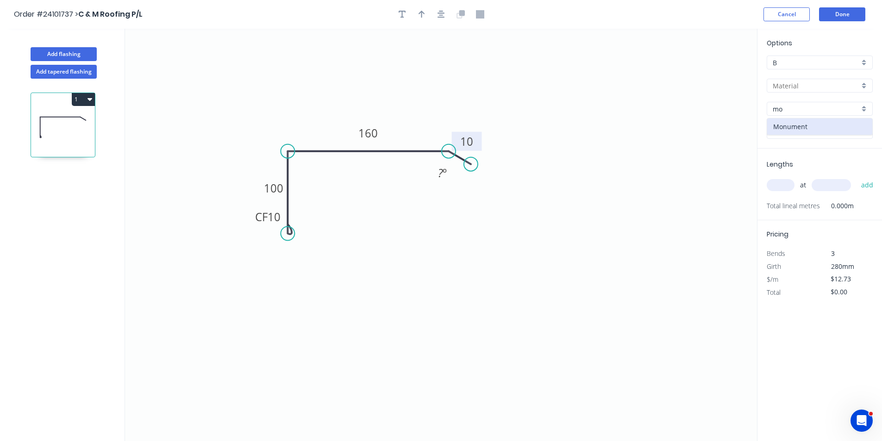
type input "Monument"
click at [830, 89] on input "text" at bounding box center [816, 86] width 87 height 10
click at [830, 101] on div "Colorbond" at bounding box center [819, 103] width 105 height 16
type input "Colorbond"
click at [785, 182] on input "text" at bounding box center [781, 185] width 28 height 12
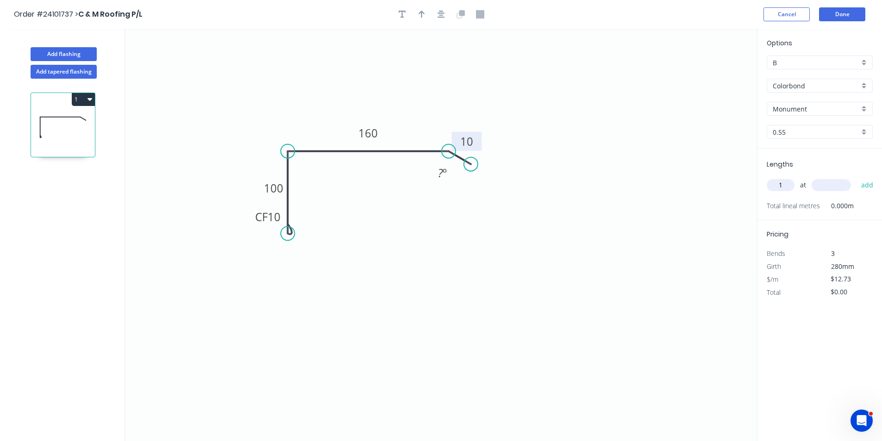
type input "1"
click at [831, 187] on input "text" at bounding box center [831, 185] width 39 height 12
type input "2200"
click at [856, 177] on button "add" at bounding box center [867, 185] width 22 height 16
type input "$28.01"
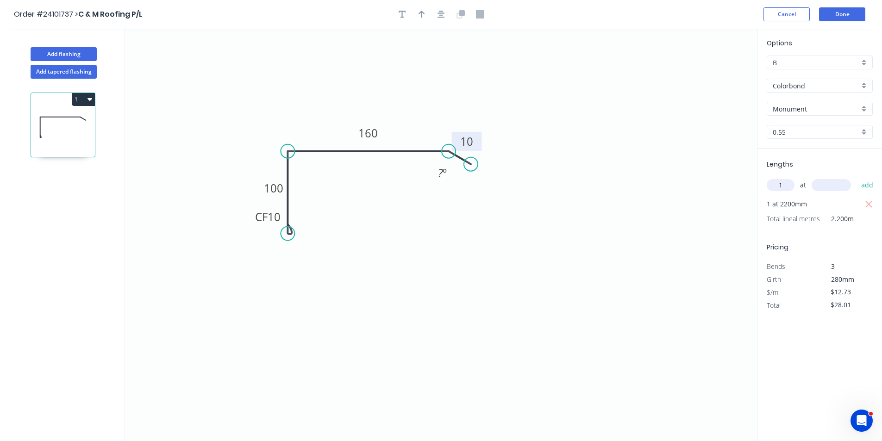
type input "1"
click at [819, 184] on input "text" at bounding box center [831, 185] width 39 height 12
type input "1200"
click at [856, 177] on button "add" at bounding box center [867, 185] width 22 height 16
type input "$43.28"
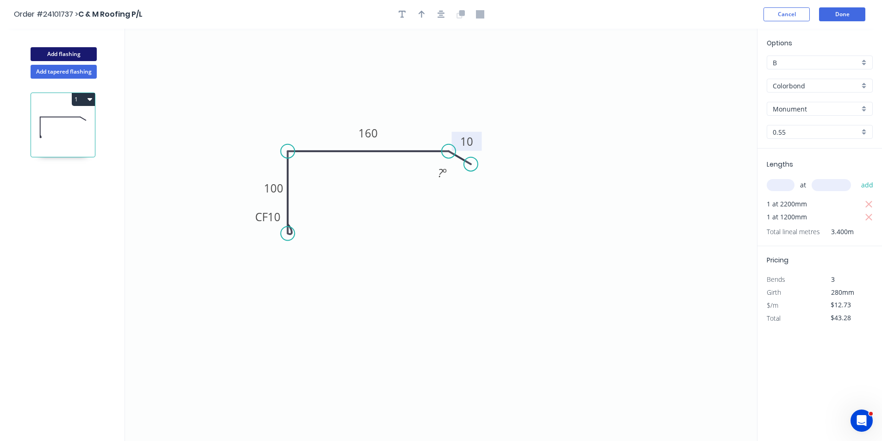
click at [73, 54] on button "Add flashing" at bounding box center [64, 54] width 66 height 14
type input "$0.00"
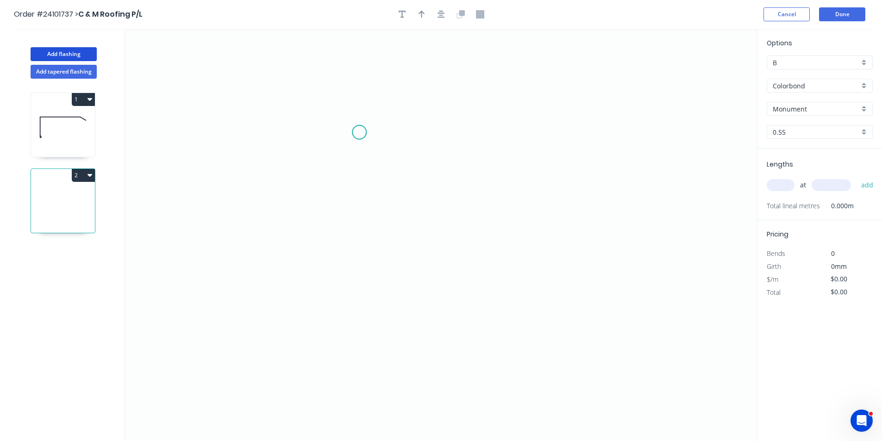
click at [358, 132] on icon "0" at bounding box center [441, 235] width 632 height 412
click at [360, 231] on icon "0" at bounding box center [441, 235] width 632 height 412
click at [512, 228] on icon "0 ?" at bounding box center [441, 235] width 632 height 412
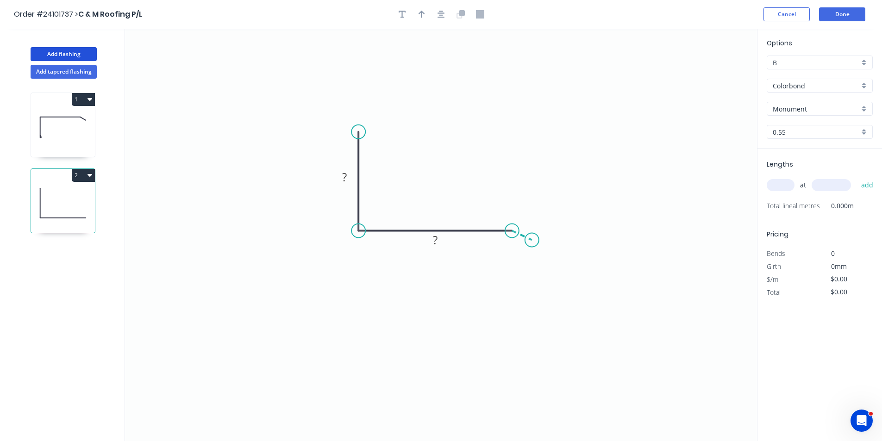
click at [532, 240] on icon "0 ? ?" at bounding box center [441, 235] width 632 height 412
click at [532, 240] on circle at bounding box center [532, 240] width 14 height 14
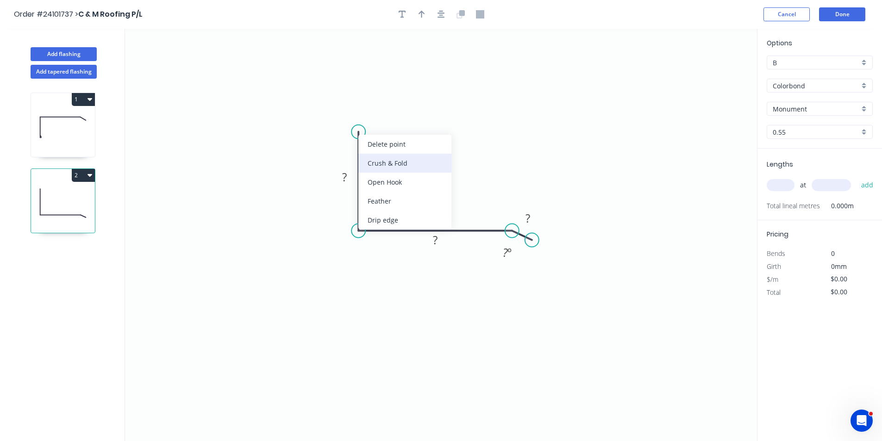
click at [386, 160] on div "Crush & Fold" at bounding box center [404, 163] width 93 height 19
click at [348, 178] on rect at bounding box center [344, 177] width 19 height 13
click at [439, 244] on rect at bounding box center [435, 241] width 19 height 13
click at [527, 219] on tspan "?" at bounding box center [527, 218] width 5 height 15
click at [782, 183] on input "text" at bounding box center [781, 185] width 28 height 12
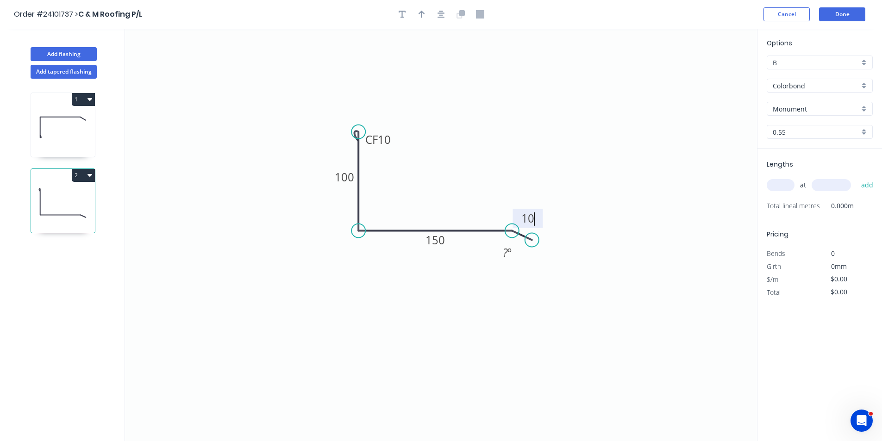
type input "$12.73"
type input "1"
click at [822, 188] on input "text" at bounding box center [831, 185] width 39 height 12
type input "4000"
click at [856, 177] on button "add" at bounding box center [867, 185] width 22 height 16
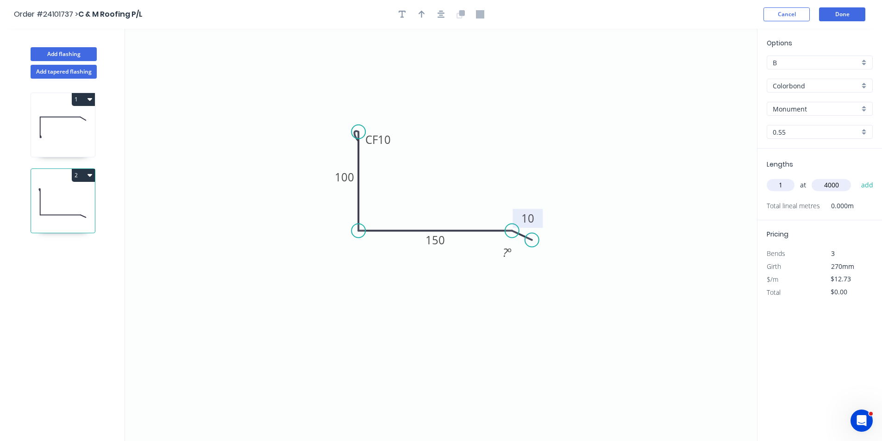
type input "$50.92"
type input "1"
click at [840, 182] on input "text" at bounding box center [831, 185] width 39 height 12
type input "5200"
click at [856, 177] on button "add" at bounding box center [867, 185] width 22 height 16
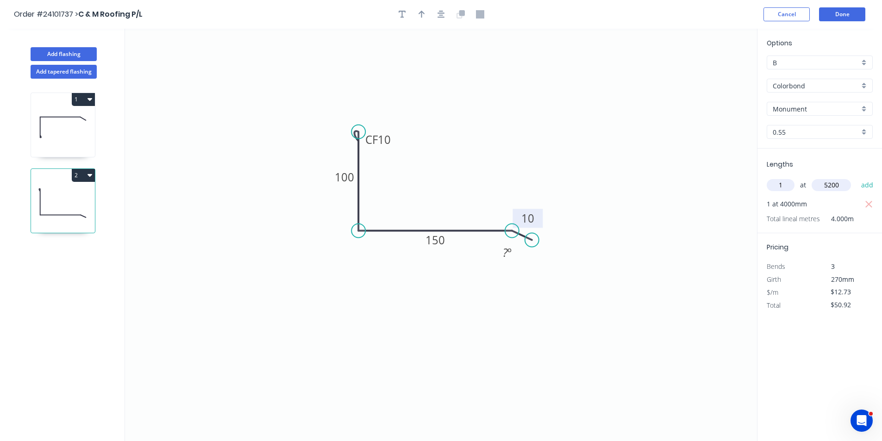
type input "$117.12"
type input "1"
click at [840, 182] on input "text" at bounding box center [831, 185] width 39 height 12
type input "2200"
click at [856, 177] on button "add" at bounding box center [867, 185] width 22 height 16
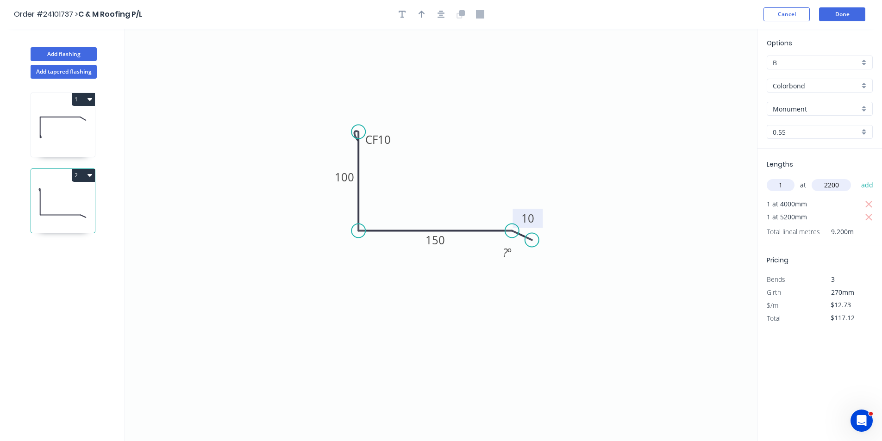
type input "$145.12"
type input "1"
click at [840, 182] on input "text" at bounding box center [831, 185] width 39 height 12
type input "1000"
click at [856, 177] on button "add" at bounding box center [867, 185] width 22 height 16
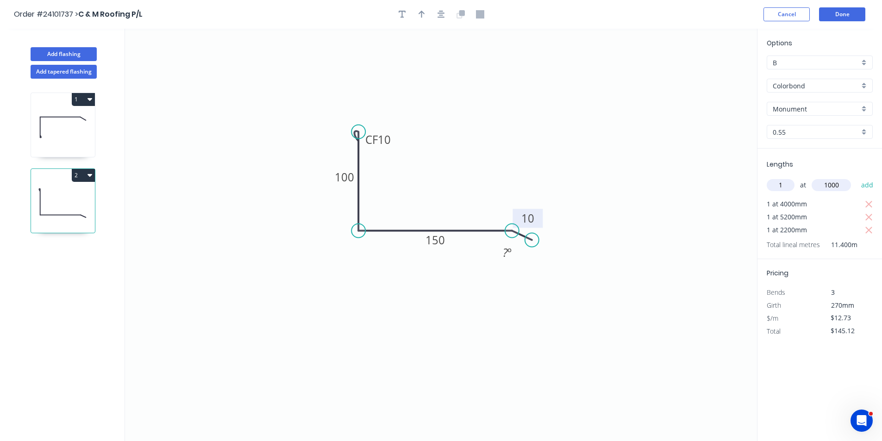
type input "$157.85"
click at [75, 54] on button "Add flashing" at bounding box center [64, 54] width 66 height 14
type input "$0.00"
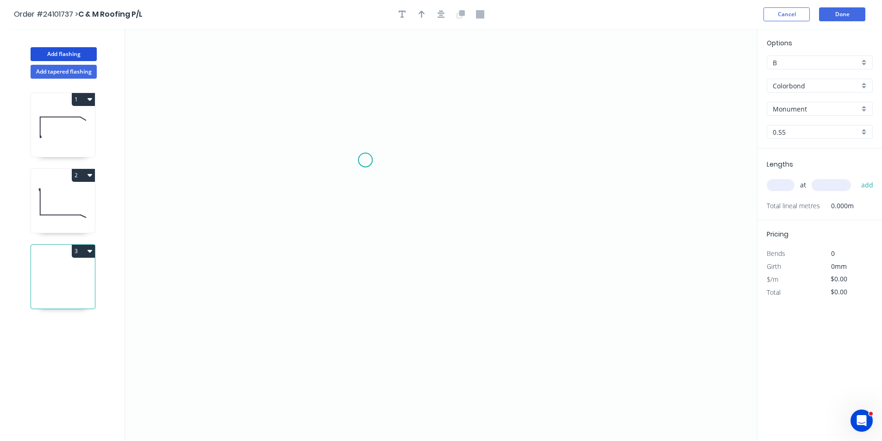
click at [365, 160] on icon "0" at bounding box center [441, 235] width 632 height 412
click at [363, 229] on icon "0" at bounding box center [441, 235] width 632 height 412
click at [528, 223] on icon "0 ?" at bounding box center [441, 235] width 632 height 412
click at [512, 213] on icon at bounding box center [520, 221] width 16 height 16
click at [512, 213] on circle at bounding box center [512, 213] width 14 height 14
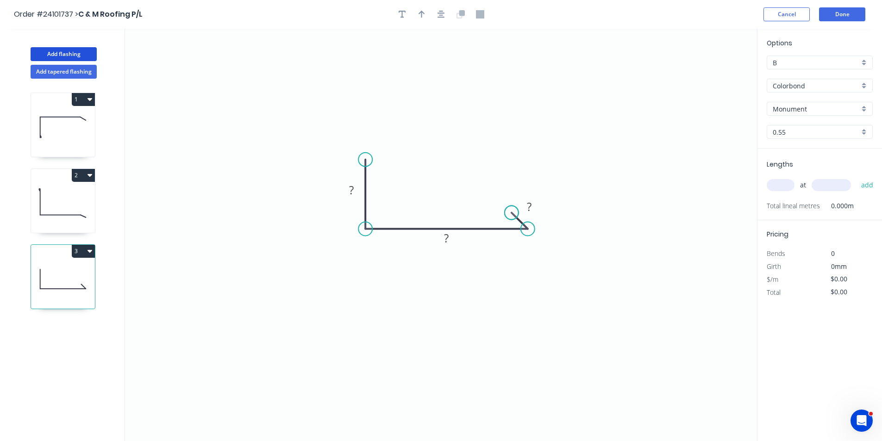
click at [512, 213] on circle at bounding box center [512, 213] width 14 height 14
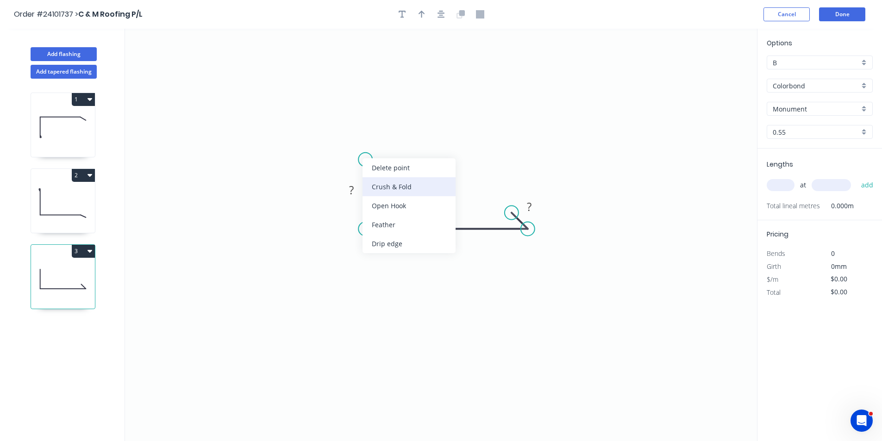
click at [389, 181] on div "Crush & Fold" at bounding box center [408, 186] width 93 height 19
click at [352, 188] on tspan "?" at bounding box center [351, 189] width 5 height 15
click at [448, 239] on tspan "?" at bounding box center [446, 238] width 5 height 15
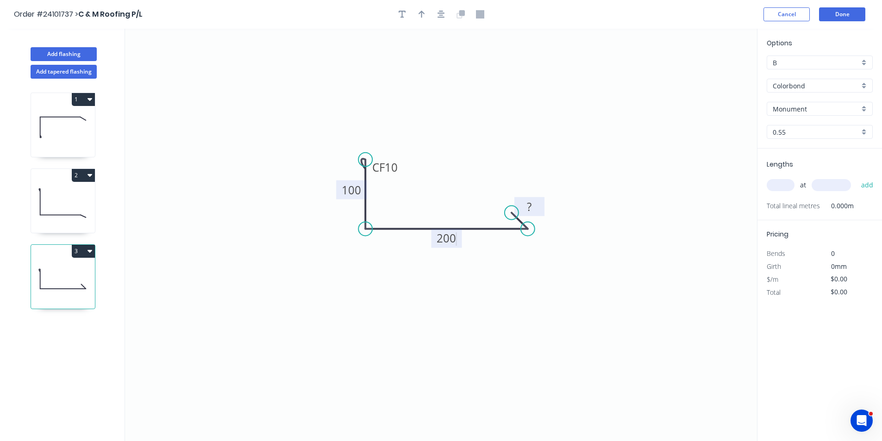
click at [535, 208] on rect at bounding box center [529, 207] width 19 height 13
click at [779, 188] on input "text" at bounding box center [781, 185] width 28 height 12
type input "$14.06"
type input "1"
click at [819, 186] on input "text" at bounding box center [831, 185] width 39 height 12
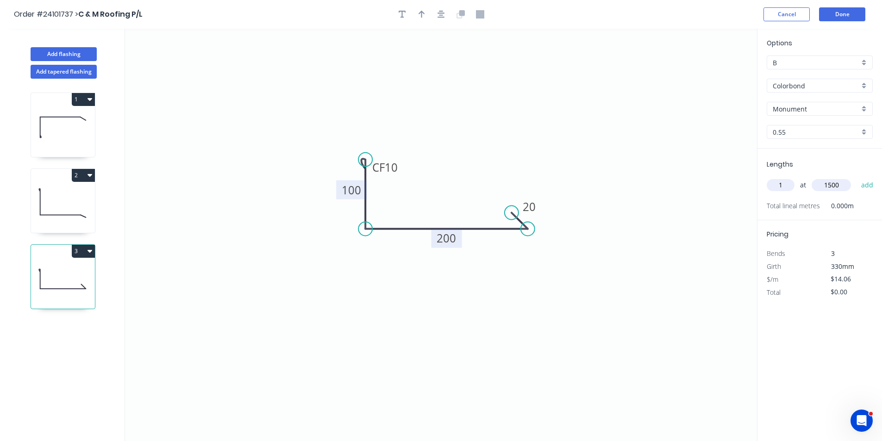
type input "1500"
click at [856, 177] on button "add" at bounding box center [867, 185] width 22 height 16
type input "$21.09"
click at [71, 54] on button "Add flashing" at bounding box center [64, 54] width 66 height 14
type input "$0.00"
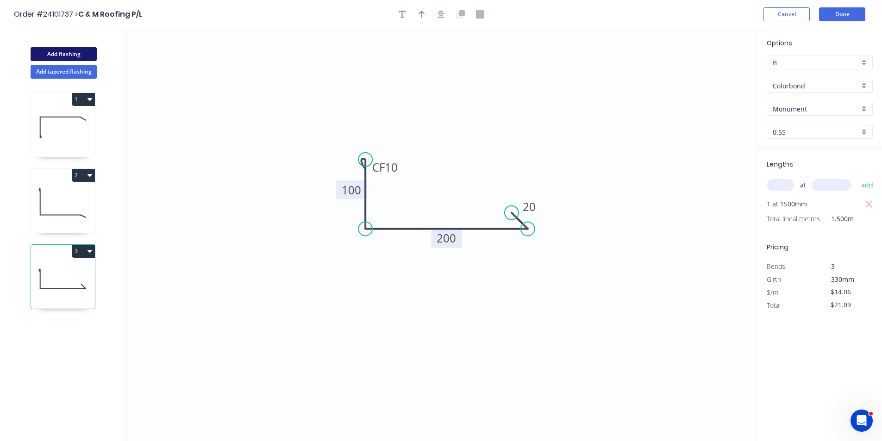
type input "$0.00"
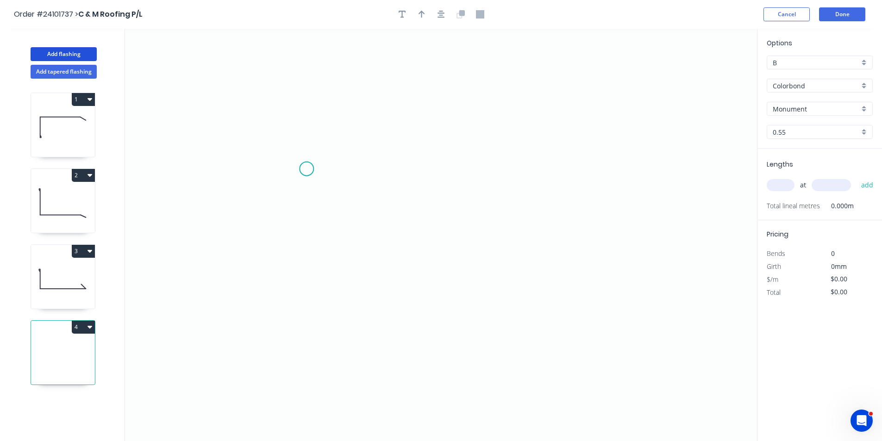
click at [306, 169] on icon "0" at bounding box center [441, 235] width 632 height 412
click at [305, 228] on icon "0" at bounding box center [441, 235] width 632 height 412
click at [443, 244] on icon "0 ?" at bounding box center [441, 235] width 632 height 412
click at [461, 256] on icon "0 ? ? ? º" at bounding box center [441, 235] width 632 height 412
click at [462, 256] on circle at bounding box center [461, 255] width 14 height 14
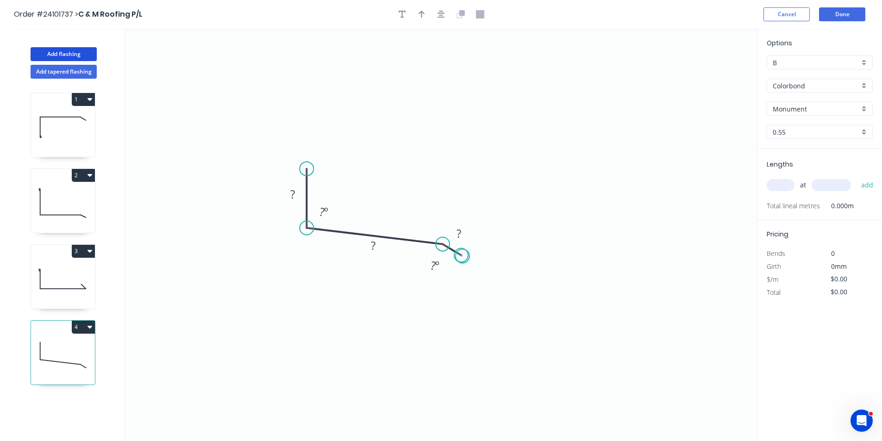
click at [462, 256] on circle at bounding box center [461, 255] width 14 height 14
click at [61, 271] on icon at bounding box center [63, 279] width 64 height 59
type input "$14.06"
type input "$21.09"
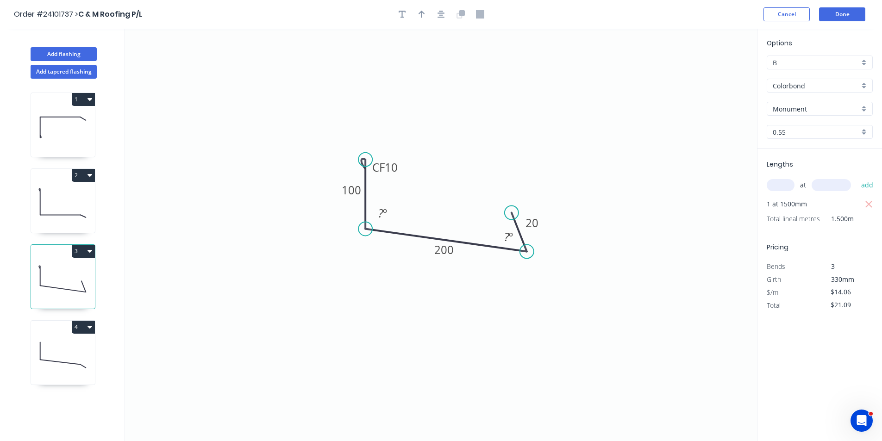
drag, startPoint x: 526, startPoint y: 229, endPoint x: 527, endPoint y: 252, distance: 22.7
click at [527, 252] on circle at bounding box center [527, 251] width 14 height 14
drag, startPoint x: 511, startPoint y: 212, endPoint x: 509, endPoint y: 221, distance: 9.5
click at [509, 221] on circle at bounding box center [509, 221] width 14 height 14
drag, startPoint x: 526, startPoint y: 250, endPoint x: 526, endPoint y: 236, distance: 13.9
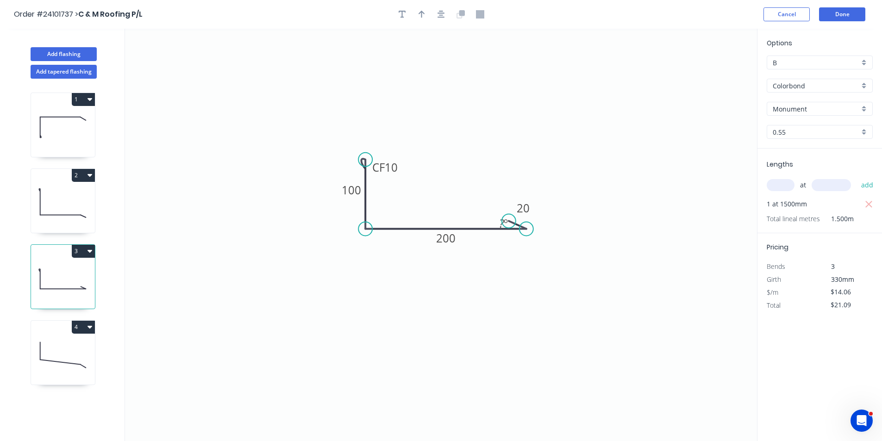
click at [526, 236] on circle at bounding box center [526, 229] width 14 height 14
drag, startPoint x: 508, startPoint y: 220, endPoint x: 515, endPoint y: 190, distance: 30.9
click at [515, 190] on circle at bounding box center [515, 190] width 14 height 14
drag, startPoint x: 526, startPoint y: 228, endPoint x: 537, endPoint y: 207, distance: 23.4
click at [537, 207] on circle at bounding box center [537, 207] width 14 height 14
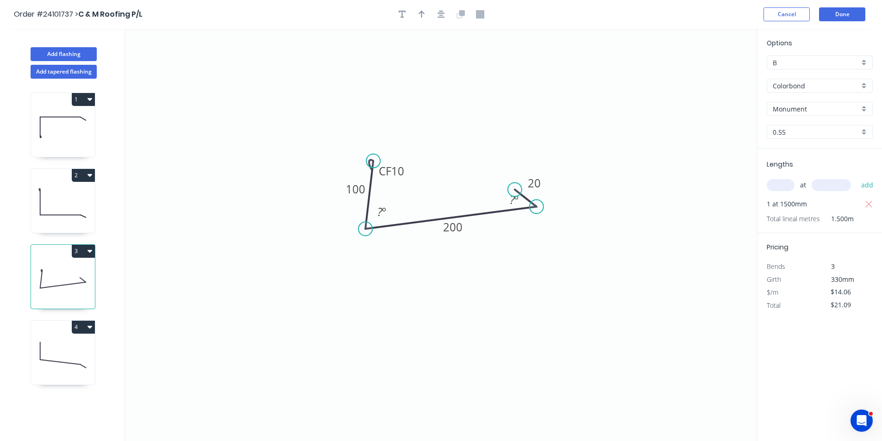
drag, startPoint x: 364, startPoint y: 159, endPoint x: 373, endPoint y: 161, distance: 9.0
click at [373, 161] on circle at bounding box center [373, 161] width 14 height 14
click at [65, 357] on icon at bounding box center [63, 354] width 64 height 59
type input "$0.00"
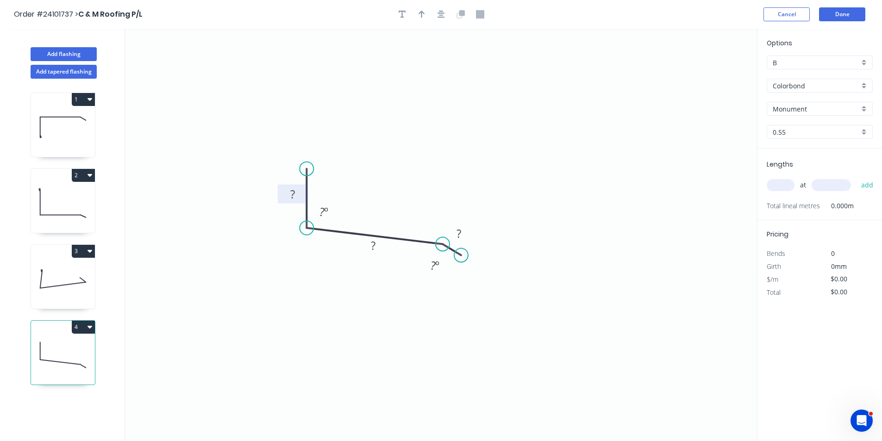
click at [298, 194] on rect at bounding box center [292, 194] width 19 height 13
click at [376, 248] on rect at bounding box center [373, 246] width 19 height 13
click at [460, 237] on tspan "?" at bounding box center [458, 233] width 5 height 15
click at [333, 203] on div "Crush & Fold" at bounding box center [354, 201] width 93 height 19
type input "$12.73"
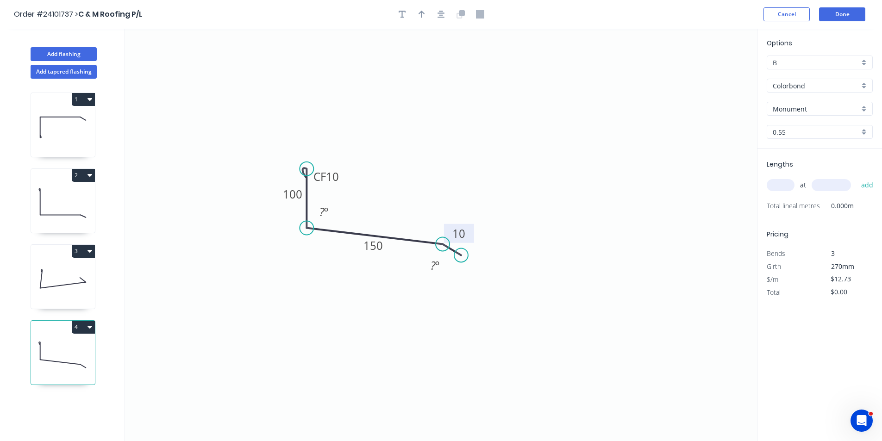
click at [786, 183] on input "text" at bounding box center [781, 185] width 28 height 12
type input "1"
click at [825, 186] on input "text" at bounding box center [831, 185] width 39 height 12
type input "1600"
click at [856, 177] on button "add" at bounding box center [867, 185] width 22 height 16
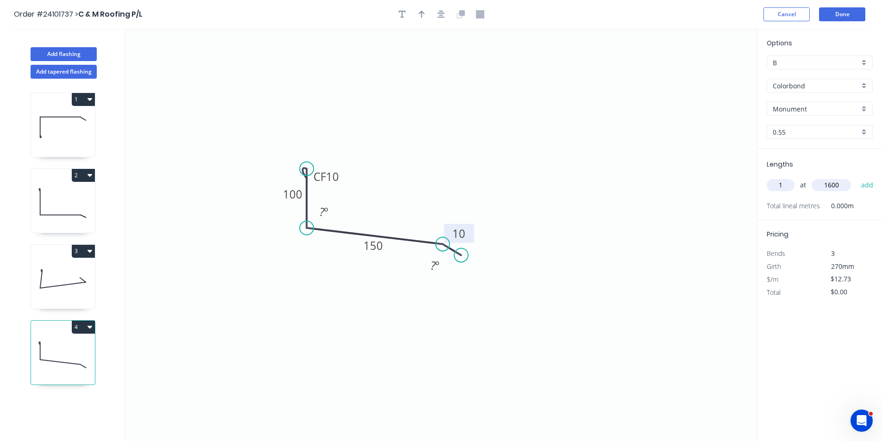
type input "$20.37"
type input "1"
click at [819, 184] on input "text" at bounding box center [831, 185] width 39 height 12
type input "1200"
click at [856, 177] on button "add" at bounding box center [867, 185] width 22 height 16
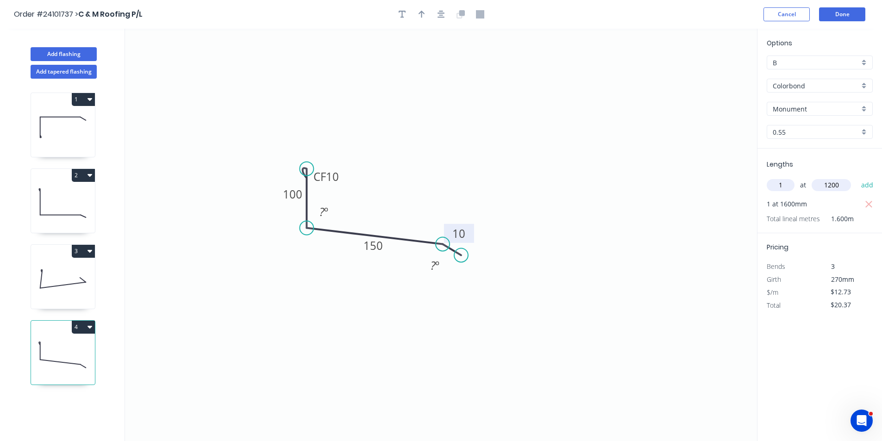
type input "$35.64"
click at [843, 17] on button "Done" at bounding box center [842, 14] width 46 height 14
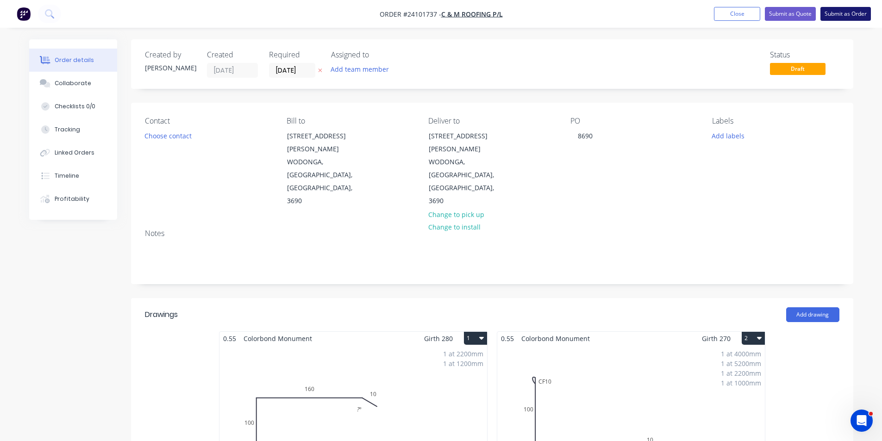
click at [853, 16] on button "Submit as Order" at bounding box center [845, 14] width 50 height 14
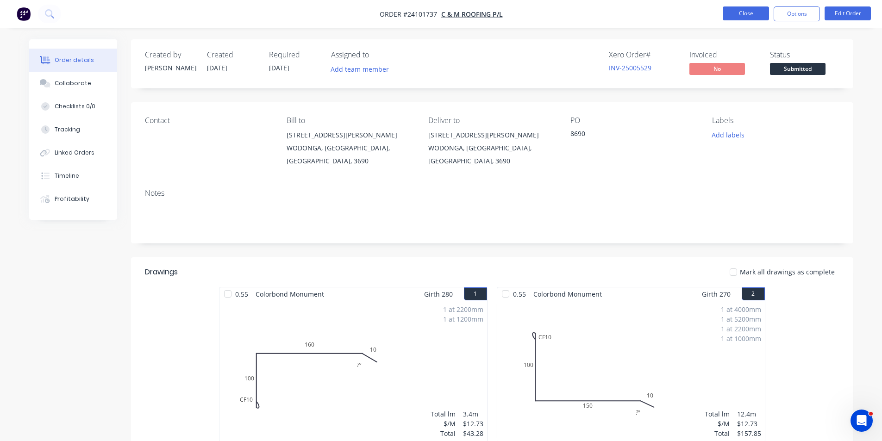
click at [736, 15] on button "Close" at bounding box center [746, 13] width 46 height 14
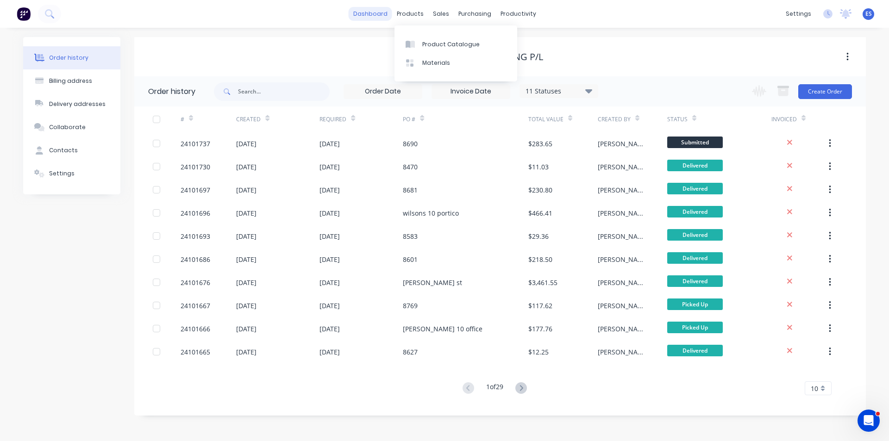
click at [380, 12] on link "dashboard" at bounding box center [371, 14] width 44 height 14
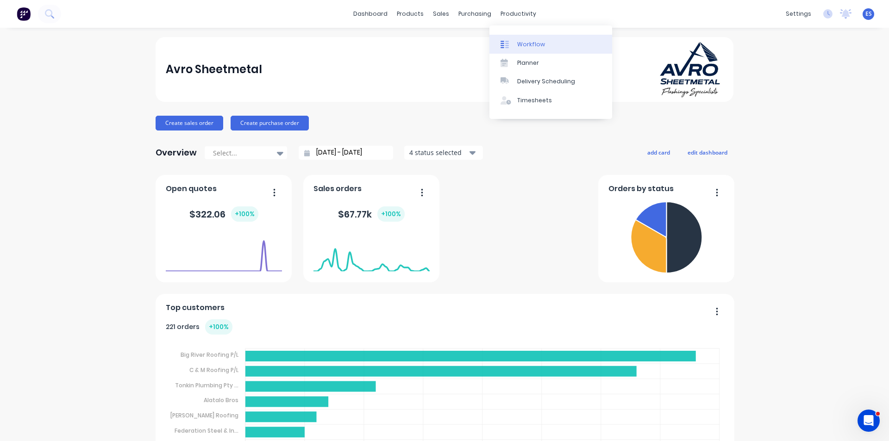
click at [529, 46] on div "Workflow" at bounding box center [531, 44] width 28 height 8
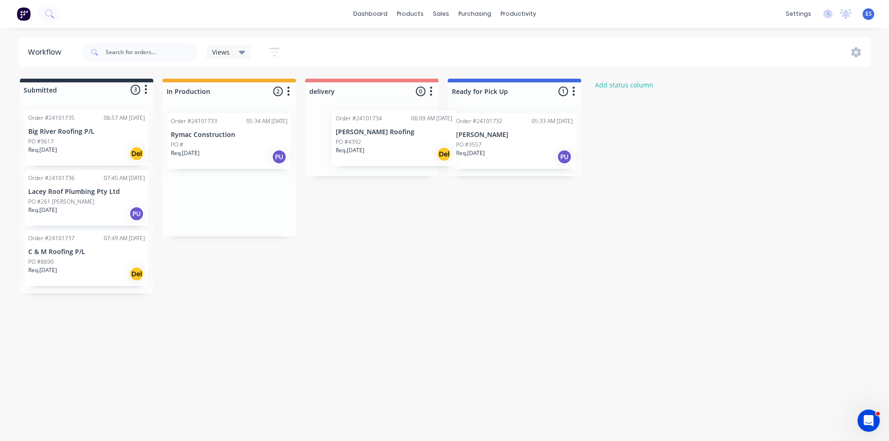
drag, startPoint x: 204, startPoint y: 206, endPoint x: 369, endPoint y: 143, distance: 176.4
click at [369, 143] on div "Submitted 3 Status colour #273444 hex #273444 Save Cancel Summaries Total order…" at bounding box center [429, 186] width 873 height 215
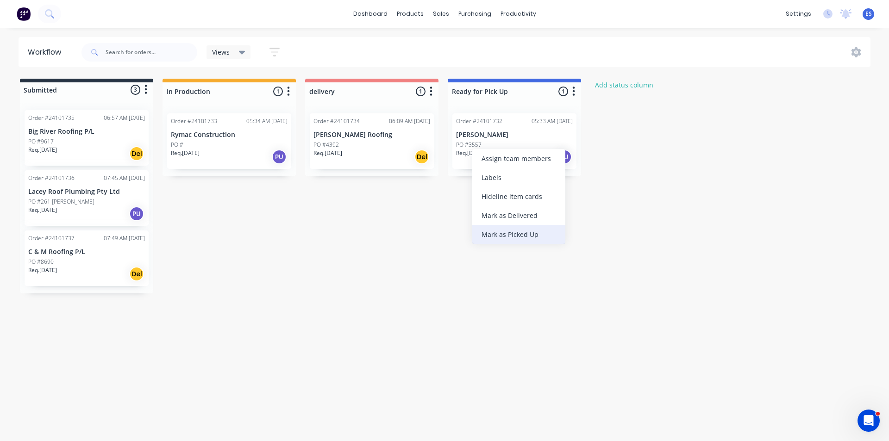
click at [499, 233] on div "Mark as Picked Up" at bounding box center [518, 234] width 93 height 19
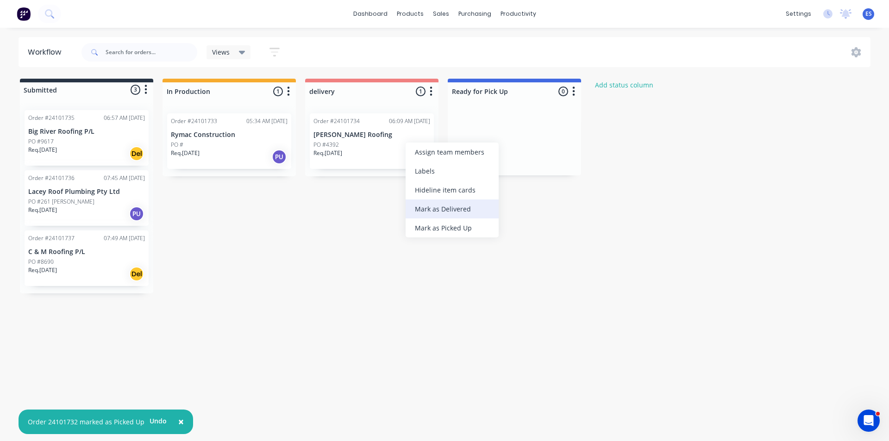
click at [444, 212] on div "Mark as Delivered" at bounding box center [452, 209] width 93 height 19
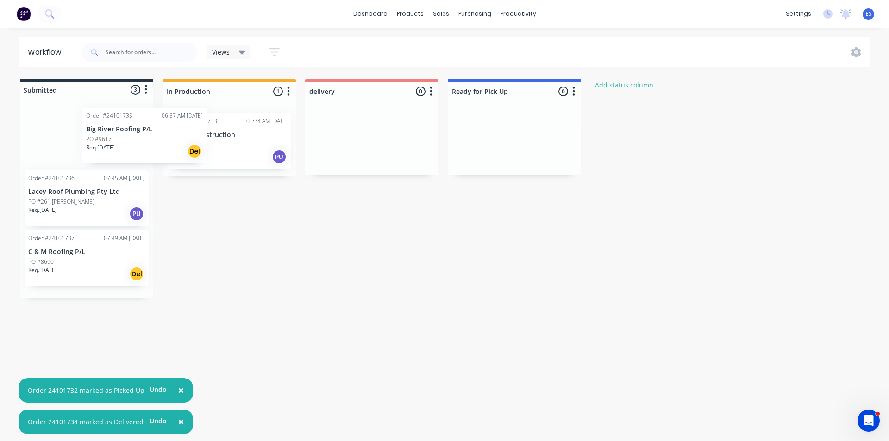
drag, startPoint x: 72, startPoint y: 139, endPoint x: 171, endPoint y: 136, distance: 99.6
click at [171, 136] on div "Submitted 3 Status colour #273444 hex #273444 Save Cancel Summaries Total order…" at bounding box center [429, 188] width 873 height 219
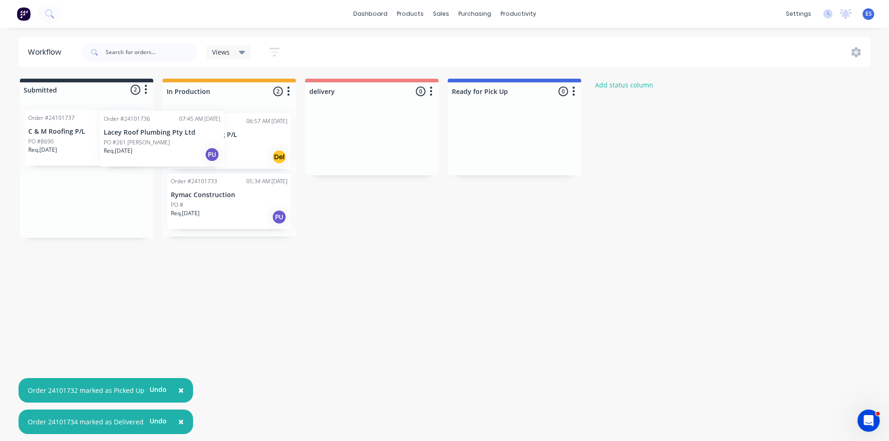
drag, startPoint x: 68, startPoint y: 140, endPoint x: 162, endPoint y: 141, distance: 94.4
click at [162, 141] on div "Submitted 2 Status colour #273444 hex #273444 Save Cancel Summaries Total order…" at bounding box center [429, 158] width 873 height 159
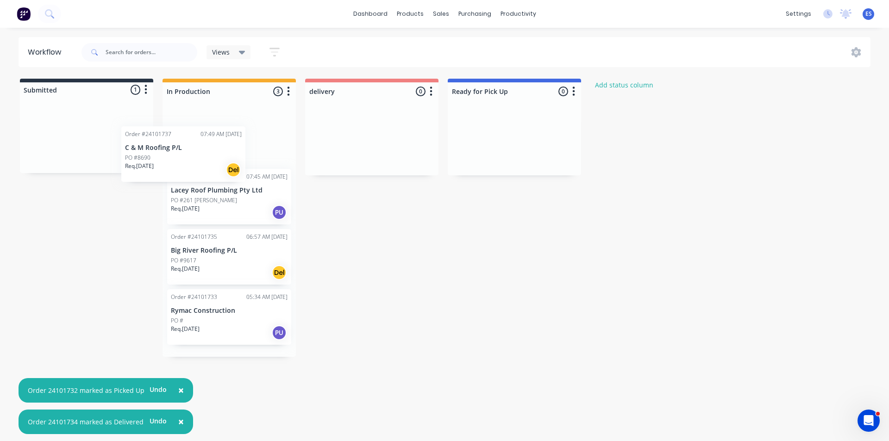
drag, startPoint x: 48, startPoint y: 134, endPoint x: 171, endPoint y: 144, distance: 124.0
click at [168, 147] on div "Submitted 1 Status colour #273444 hex #273444 Save Cancel Summaries Total order…" at bounding box center [429, 218] width 873 height 278
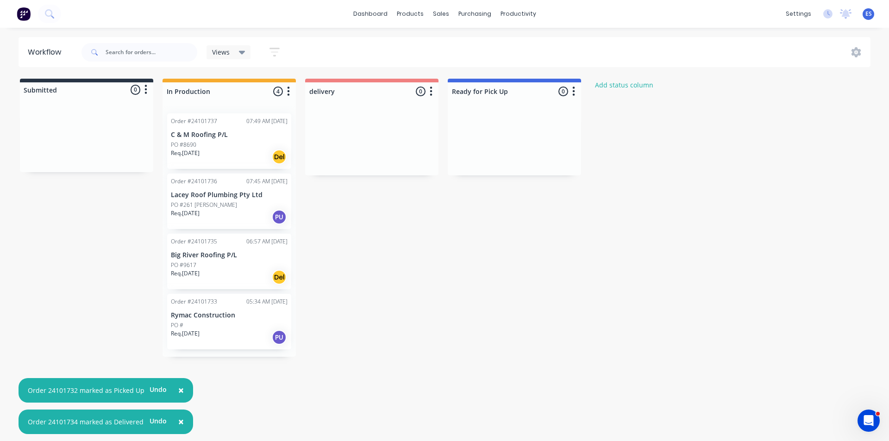
click at [93, 224] on div "Submitted 0 Status colour #273444 hex #273444 Save Cancel Summaries Total order…" at bounding box center [429, 218] width 873 height 278
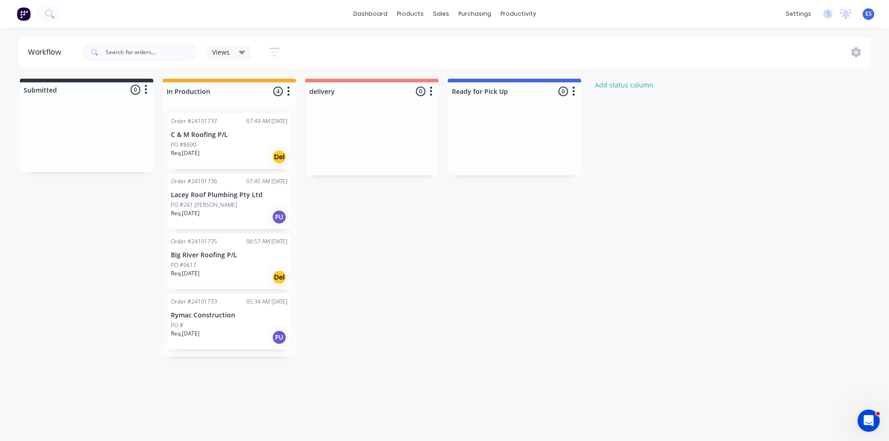
click at [42, 304] on div "Submitted 0 Status colour #273444 hex #273444 Save Cancel Summaries Total order…" at bounding box center [429, 218] width 873 height 278
drag, startPoint x: 89, startPoint y: 370, endPoint x: 9, endPoint y: 410, distance: 89.6
click at [85, 376] on div "Workflow Views Save new view None (Default) edit Show/Hide statuses Show line i…" at bounding box center [444, 230] width 889 height 386
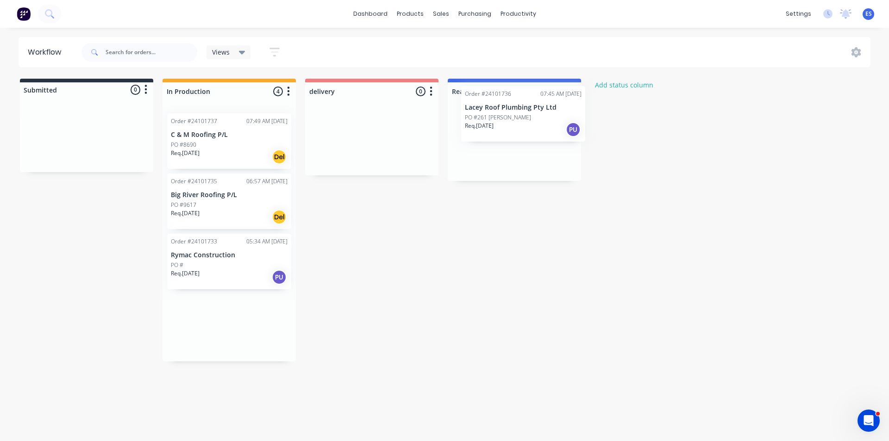
drag, startPoint x: 204, startPoint y: 212, endPoint x: 501, endPoint y: 125, distance: 309.8
click at [501, 125] on div "Submitted 0 Status colour #273444 hex #273444 Save Cancel Summaries Total order…" at bounding box center [429, 220] width 873 height 283
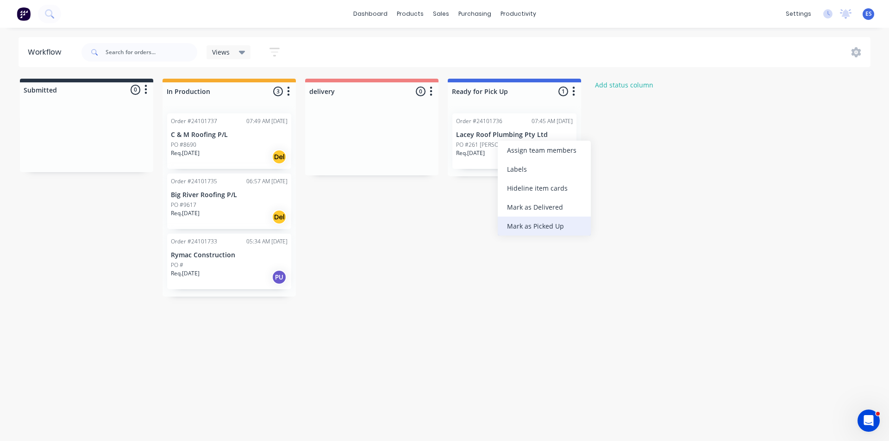
click at [542, 230] on div "Mark as Picked Up" at bounding box center [544, 226] width 93 height 19
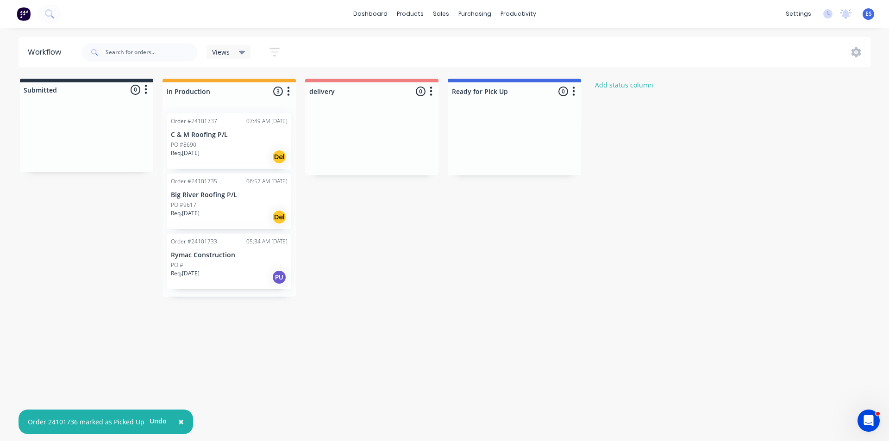
click at [430, 318] on div "Workflow Views Save new view None (Default) edit Show/Hide statuses Show line i…" at bounding box center [444, 230] width 889 height 386
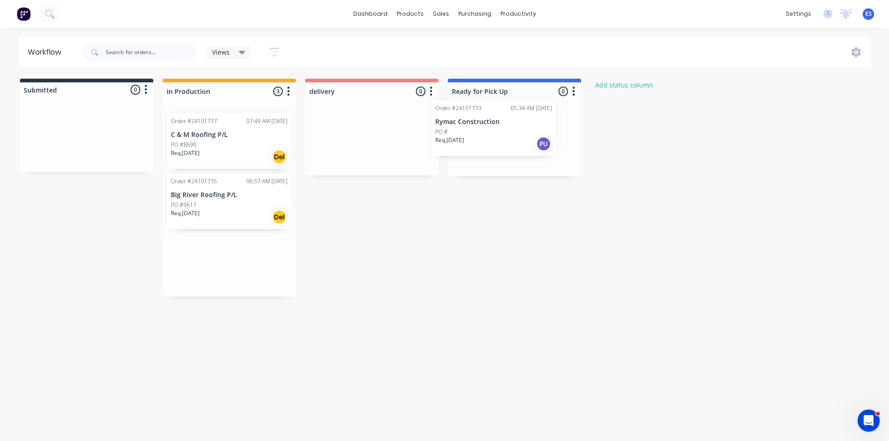
drag, startPoint x: 231, startPoint y: 265, endPoint x: 500, endPoint y: 131, distance: 301.2
click at [500, 131] on div "Submitted 0 Status colour #273444 hex #273444 Save Cancel Summaries Total order…" at bounding box center [429, 188] width 873 height 218
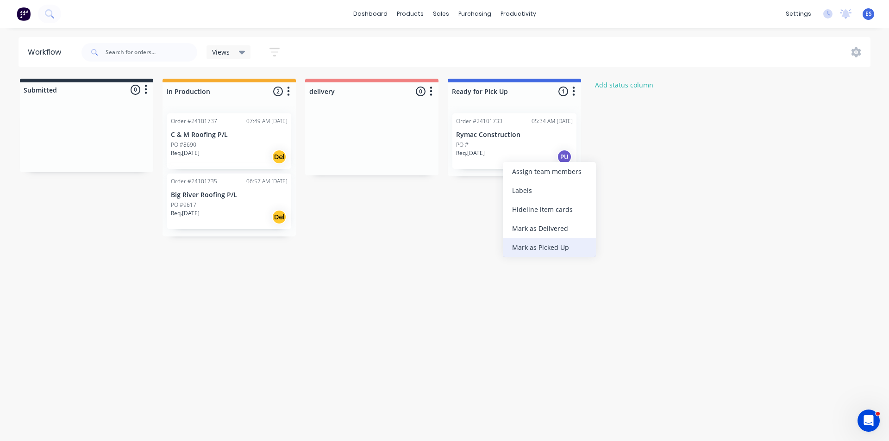
click at [542, 249] on div "Mark as Picked Up" at bounding box center [549, 247] width 93 height 19
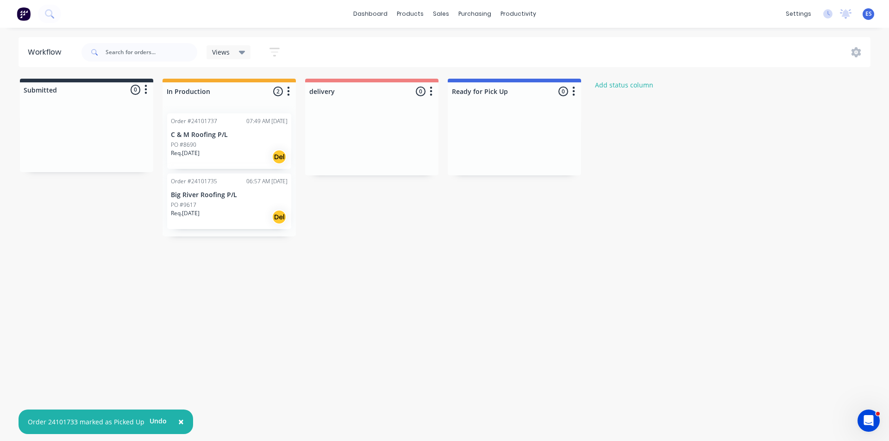
click at [22, 10] on img at bounding box center [24, 14] width 14 height 14
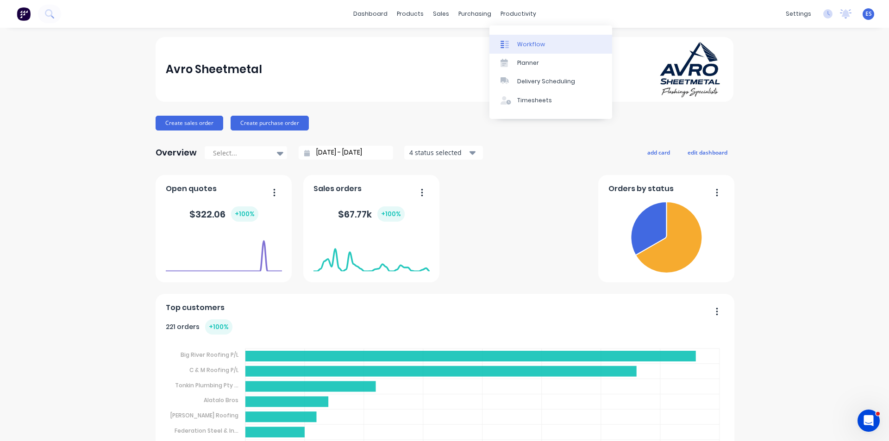
click at [523, 35] on link "Workflow" at bounding box center [550, 44] width 123 height 19
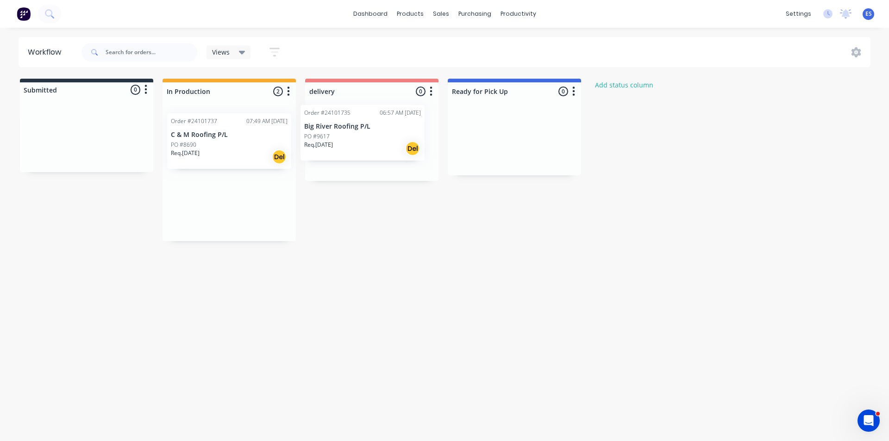
drag, startPoint x: 237, startPoint y: 149, endPoint x: 375, endPoint y: 140, distance: 138.2
click at [375, 140] on div "Submitted 0 Status colour #273444 hex #273444 Save Cancel Summaries Total order…" at bounding box center [429, 160] width 873 height 162
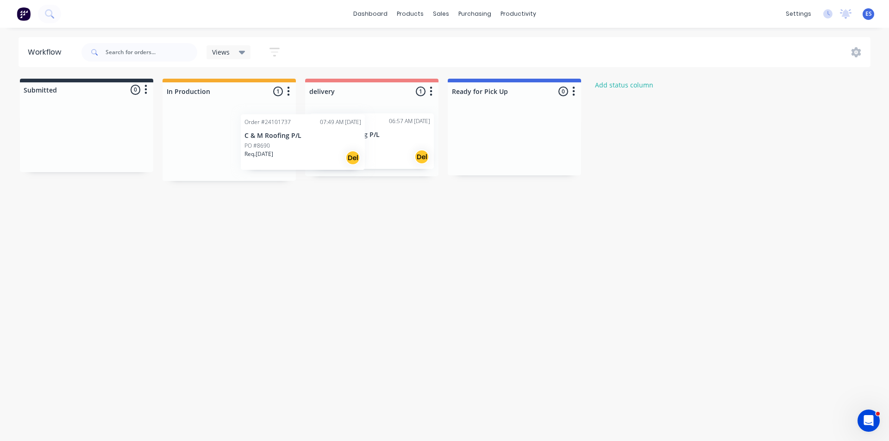
drag, startPoint x: 246, startPoint y: 140, endPoint x: 344, endPoint y: 133, distance: 98.4
click at [344, 133] on div "Submitted 0 Status colour #273444 hex #273444 Save Cancel Summaries Total order…" at bounding box center [429, 130] width 873 height 102
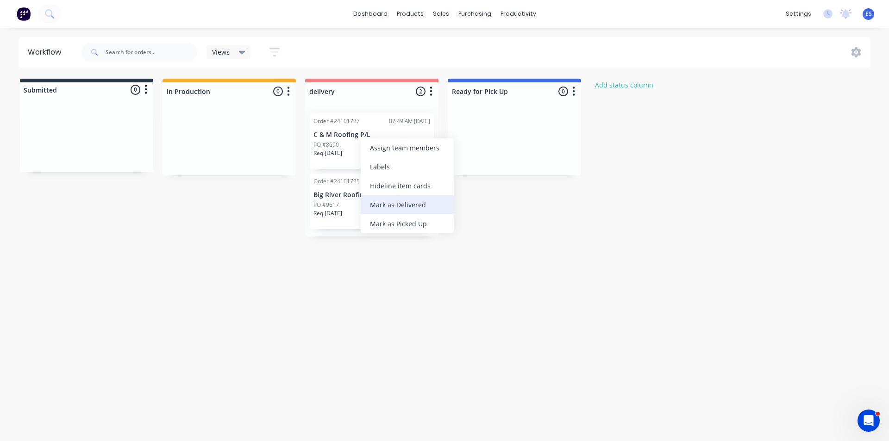
click at [400, 205] on div "Mark as Delivered" at bounding box center [407, 204] width 93 height 19
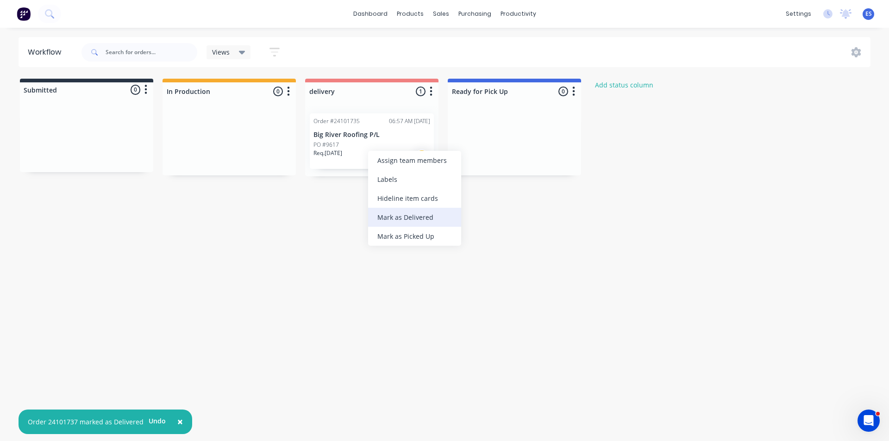
click at [389, 214] on div "Mark as Delivered" at bounding box center [414, 217] width 93 height 19
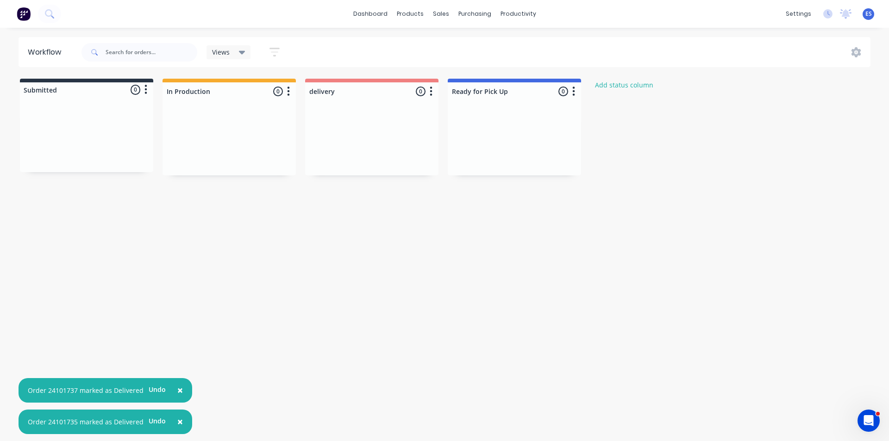
click at [30, 17] on img at bounding box center [24, 14] width 14 height 14
